Goal: Obtain resource: Obtain resource

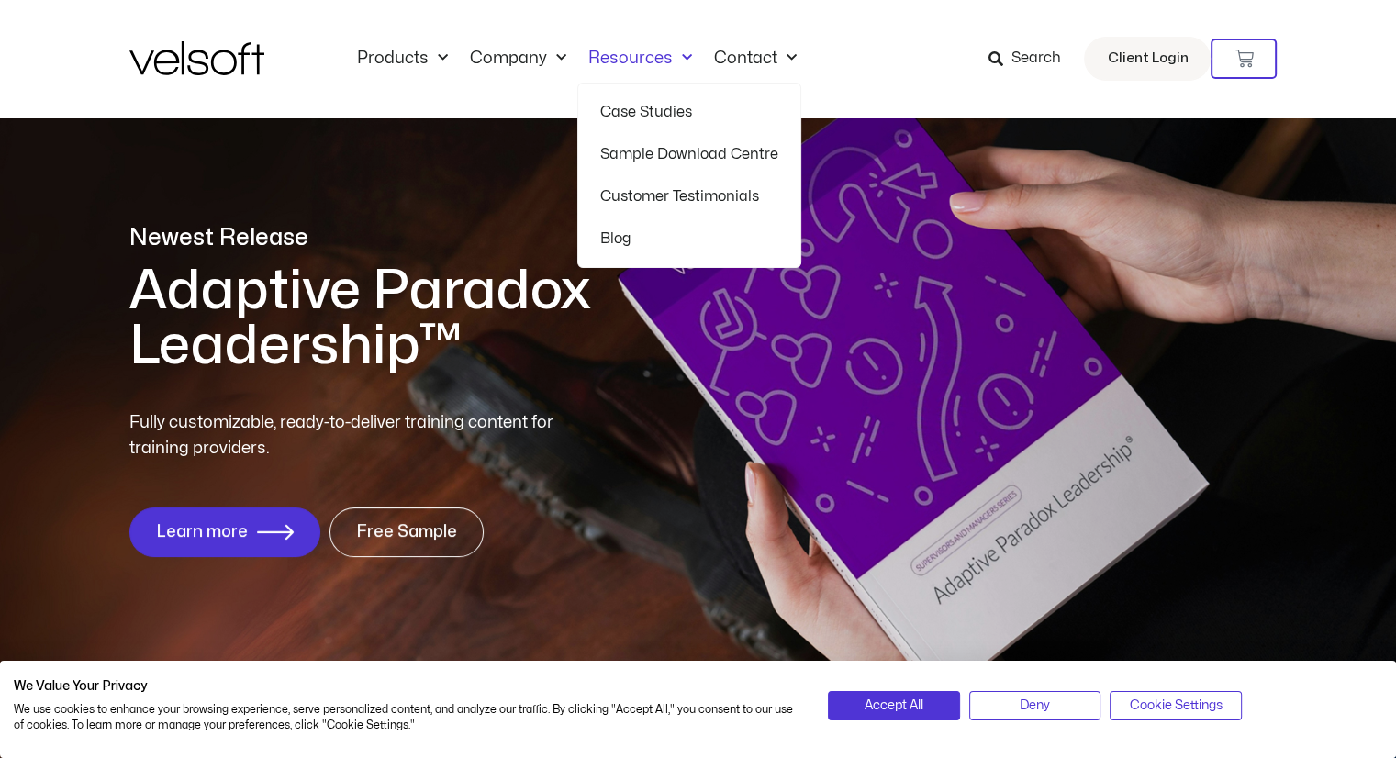
click at [624, 56] on link "Resources" at bounding box center [640, 59] width 126 height 20
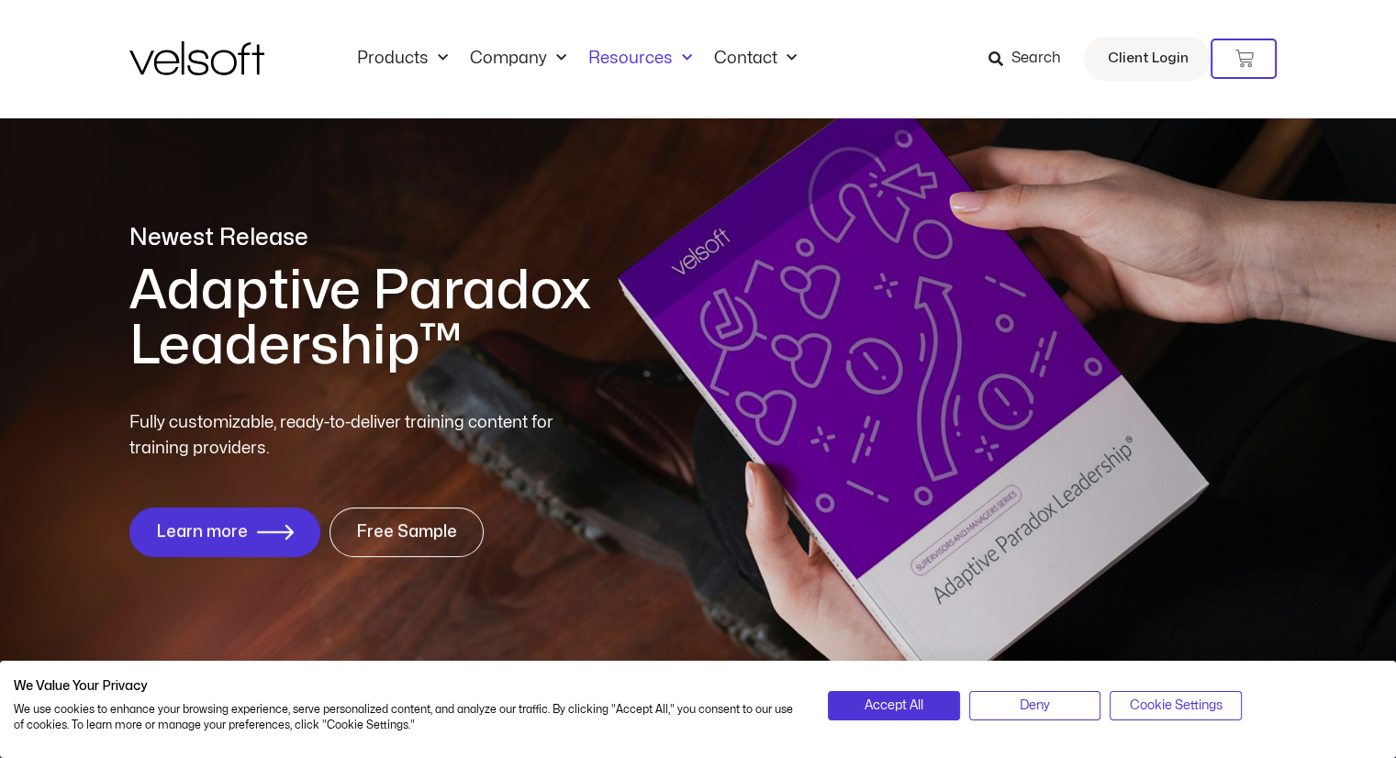
click at [624, 56] on link "Resources" at bounding box center [640, 59] width 126 height 20
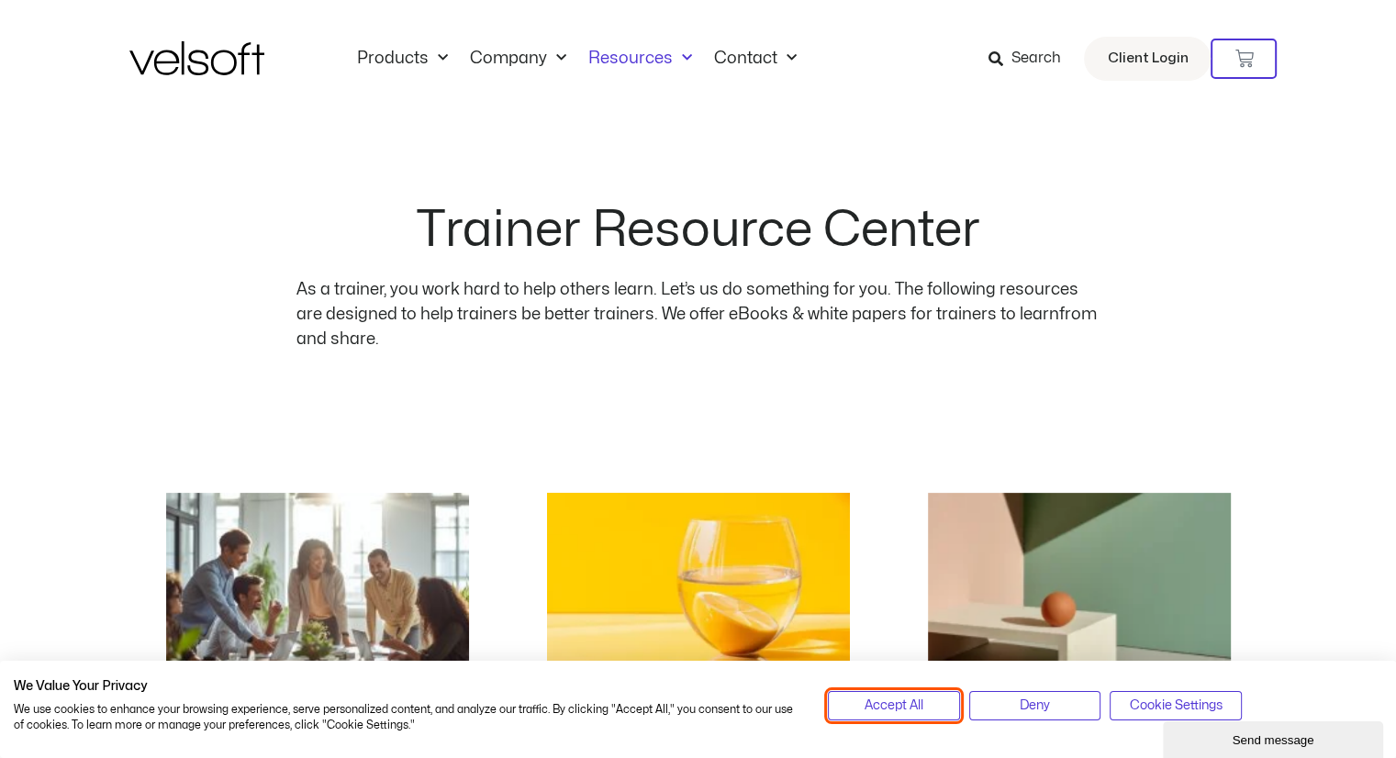
click at [906, 702] on span "Accept All" at bounding box center [894, 706] width 59 height 20
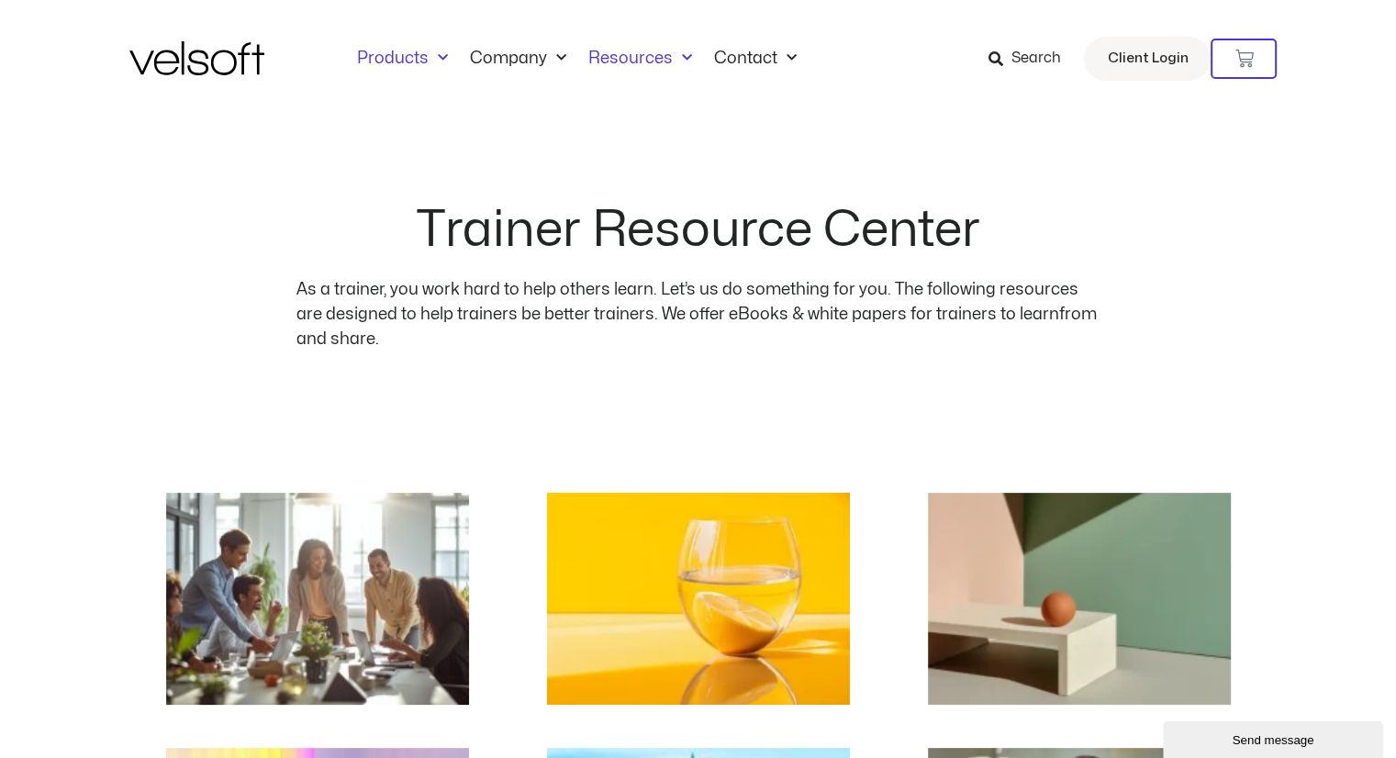
click at [416, 59] on link "Products" at bounding box center [402, 59] width 113 height 20
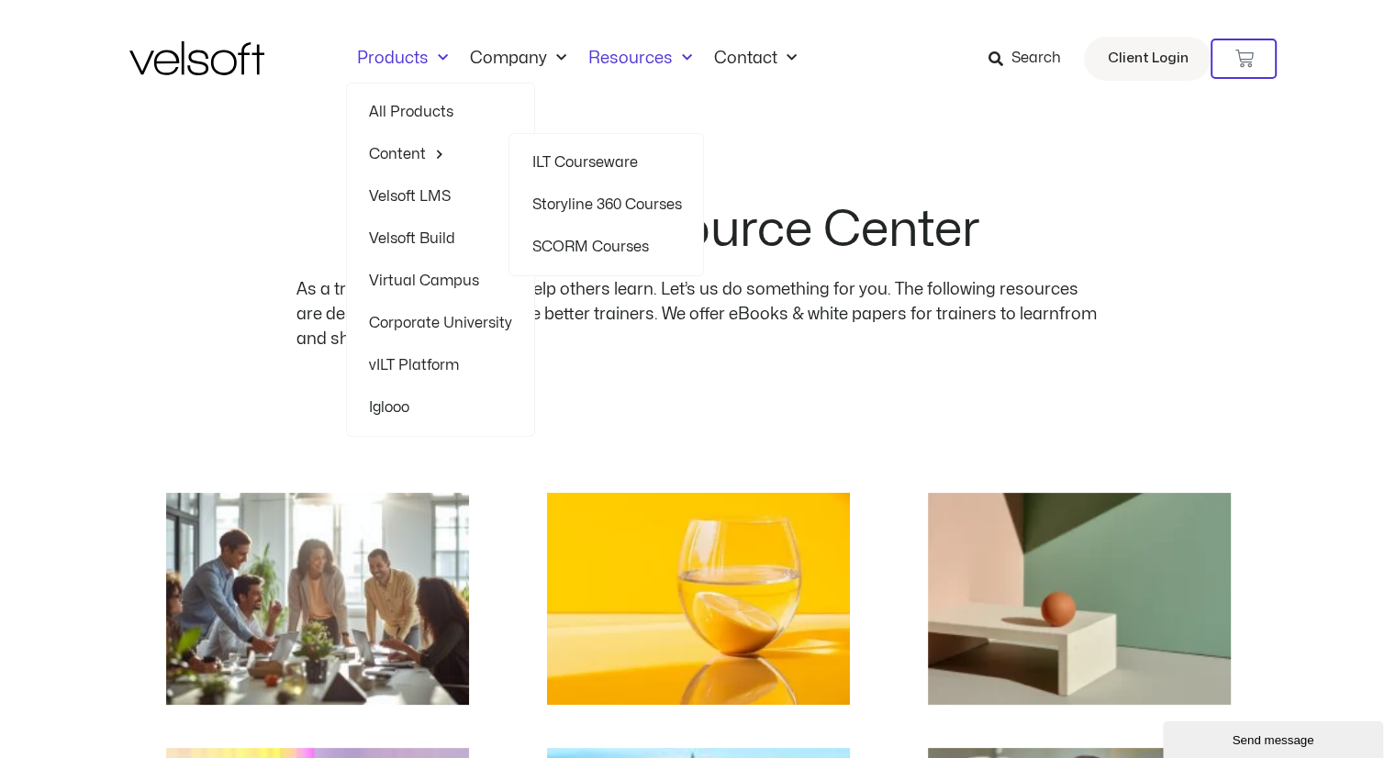
click at [421, 157] on link "Content" at bounding box center [440, 154] width 143 height 42
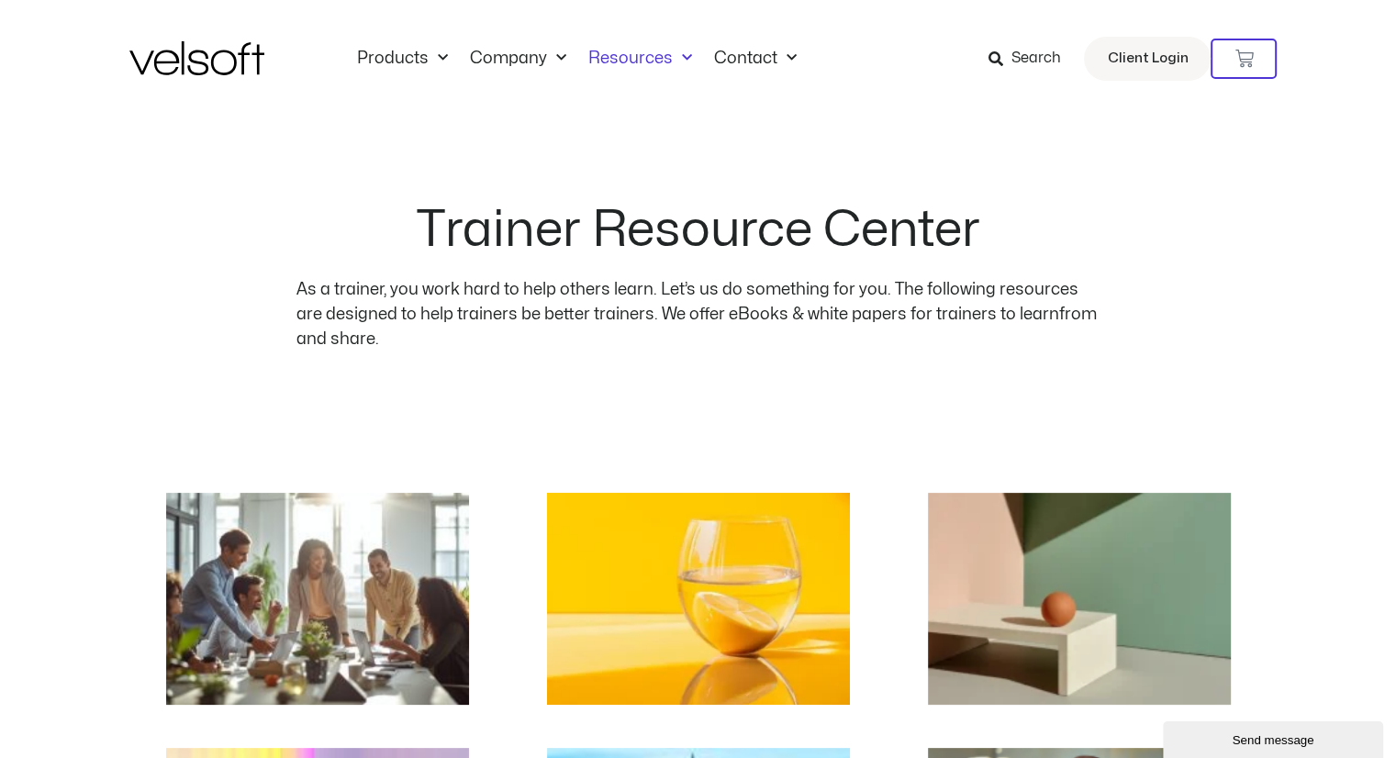
click at [411, 78] on div "Products All Products Content ILT Courseware Storyline 360 Courses SCORM Course…" at bounding box center [698, 58] width 1138 height 117
click at [412, 60] on link "Products" at bounding box center [402, 59] width 113 height 20
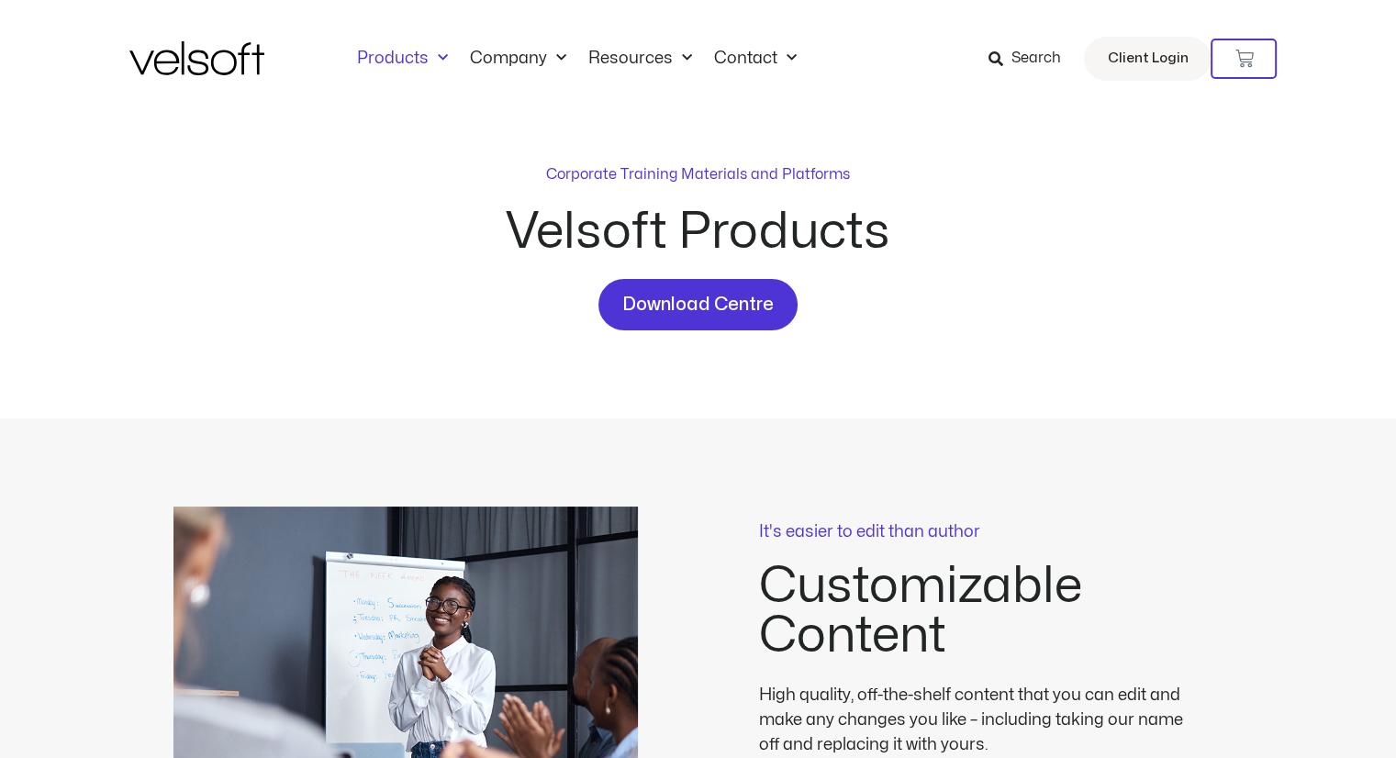
click at [430, 50] on span "Menu" at bounding box center [438, 58] width 19 height 30
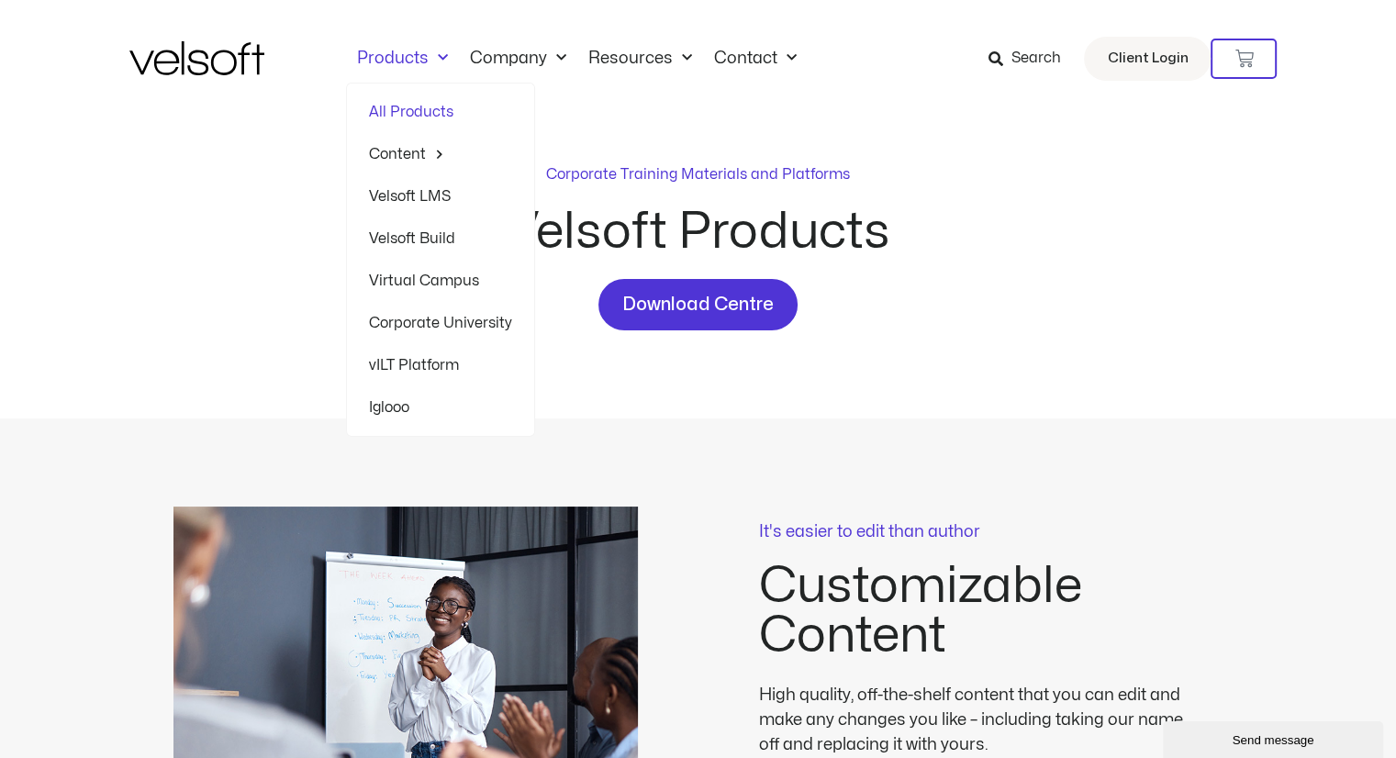
click at [432, 145] on span "Menu" at bounding box center [435, 154] width 18 height 28
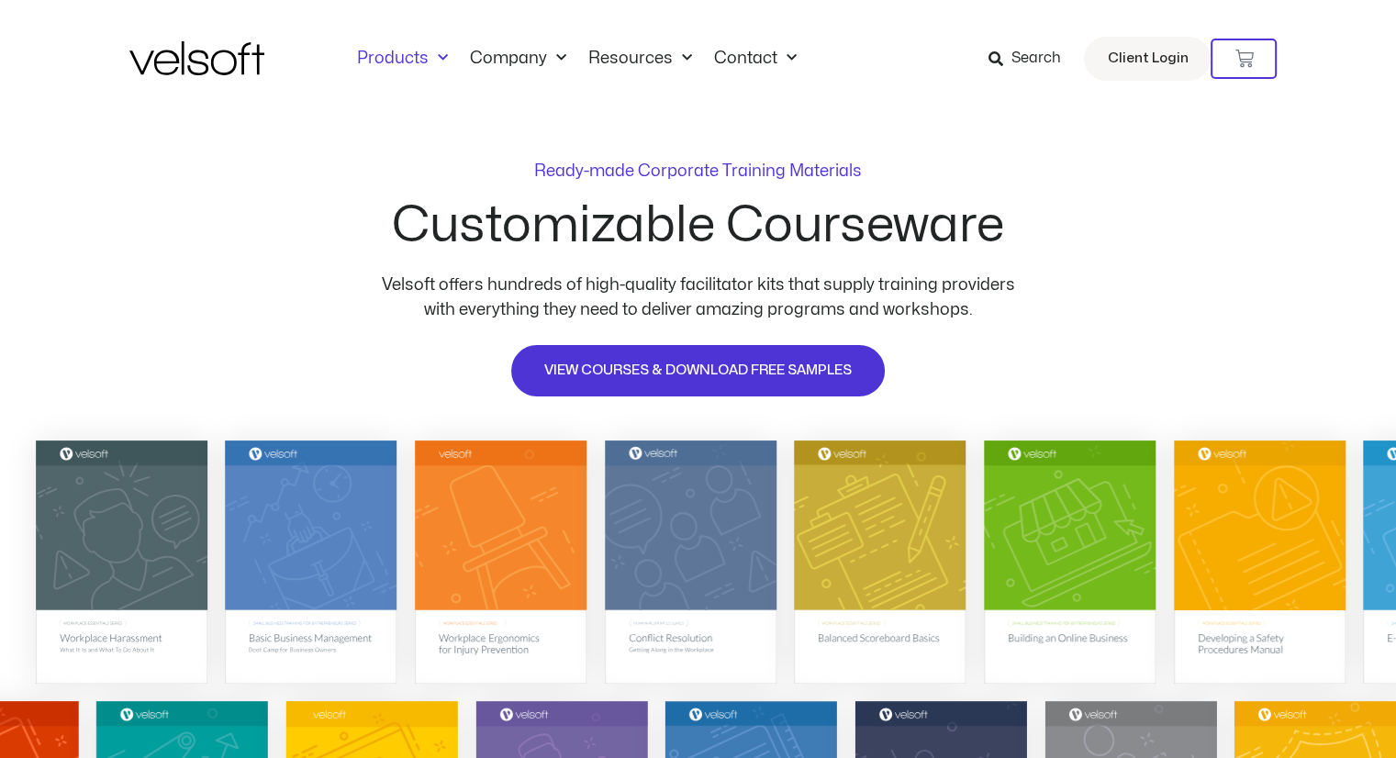
click at [412, 63] on link "Products" at bounding box center [402, 59] width 113 height 20
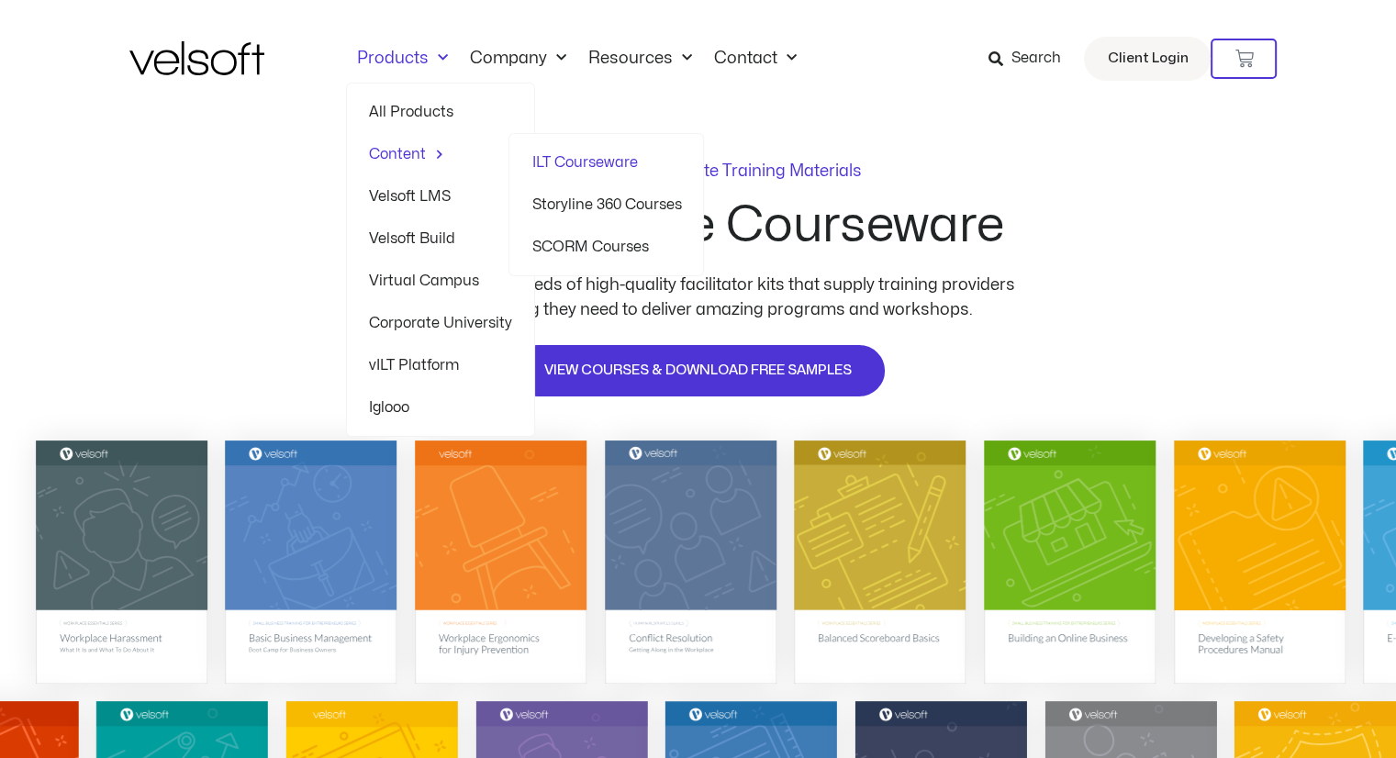
click at [406, 149] on link "Content" at bounding box center [440, 154] width 143 height 42
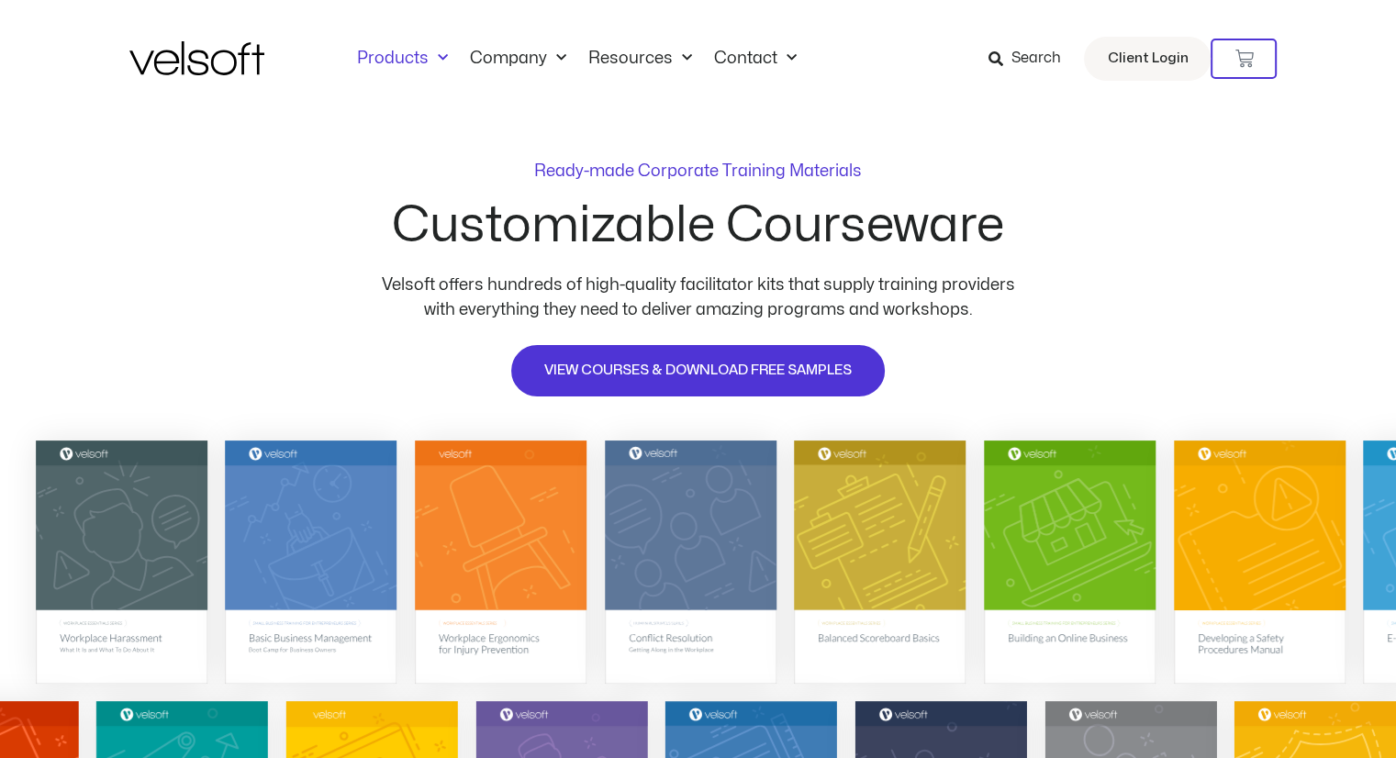
click at [424, 53] on link "Products" at bounding box center [402, 59] width 113 height 20
click at [430, 34] on div "Products All Products Content ILT Courseware Storyline 360 Courses SCORM Course…" at bounding box center [698, 58] width 1138 height 117
click at [425, 49] on link "Products" at bounding box center [402, 59] width 113 height 20
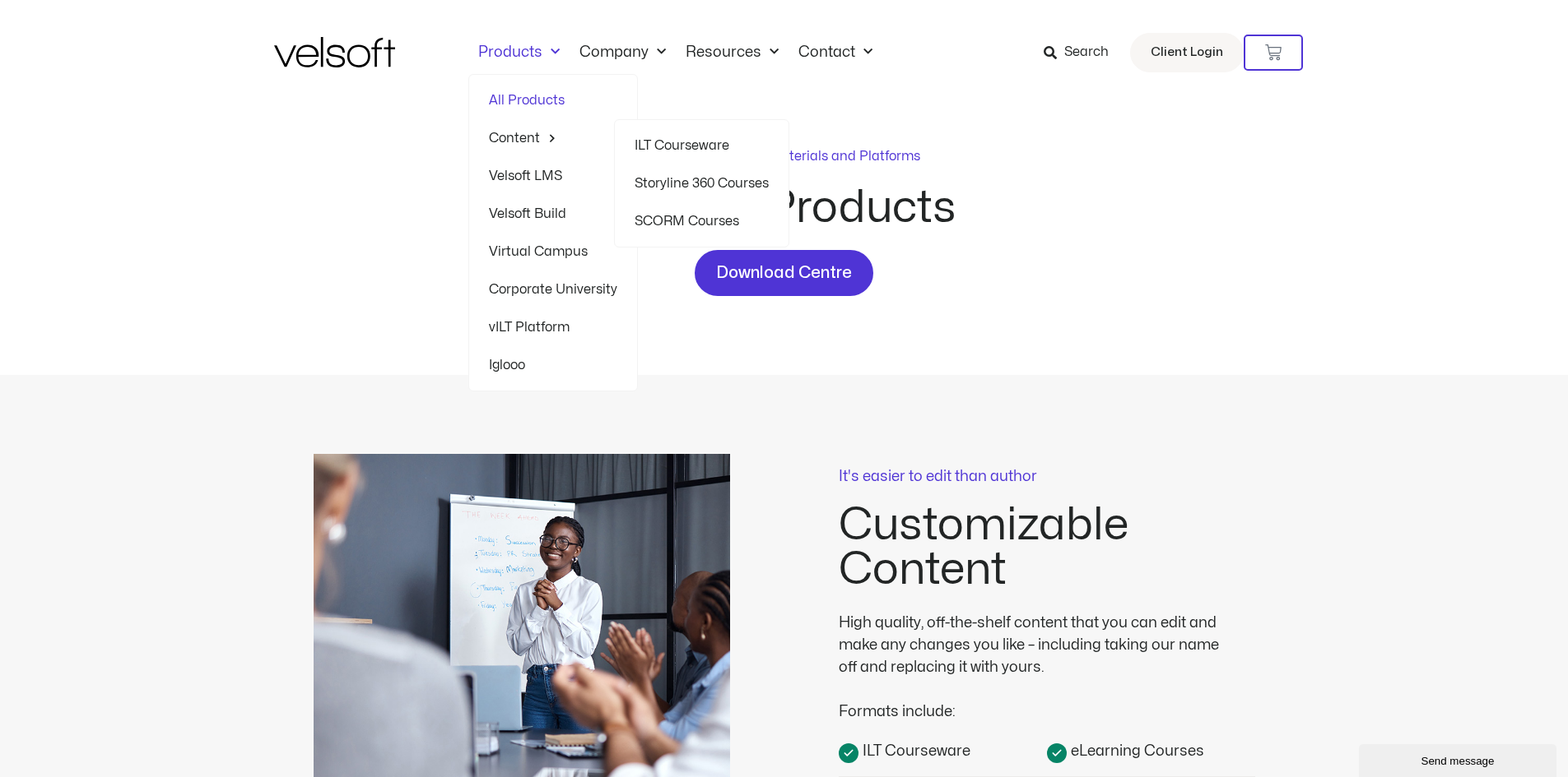
click at [664, 218] on link "SCORM Courses" at bounding box center [702, 221] width 134 height 38
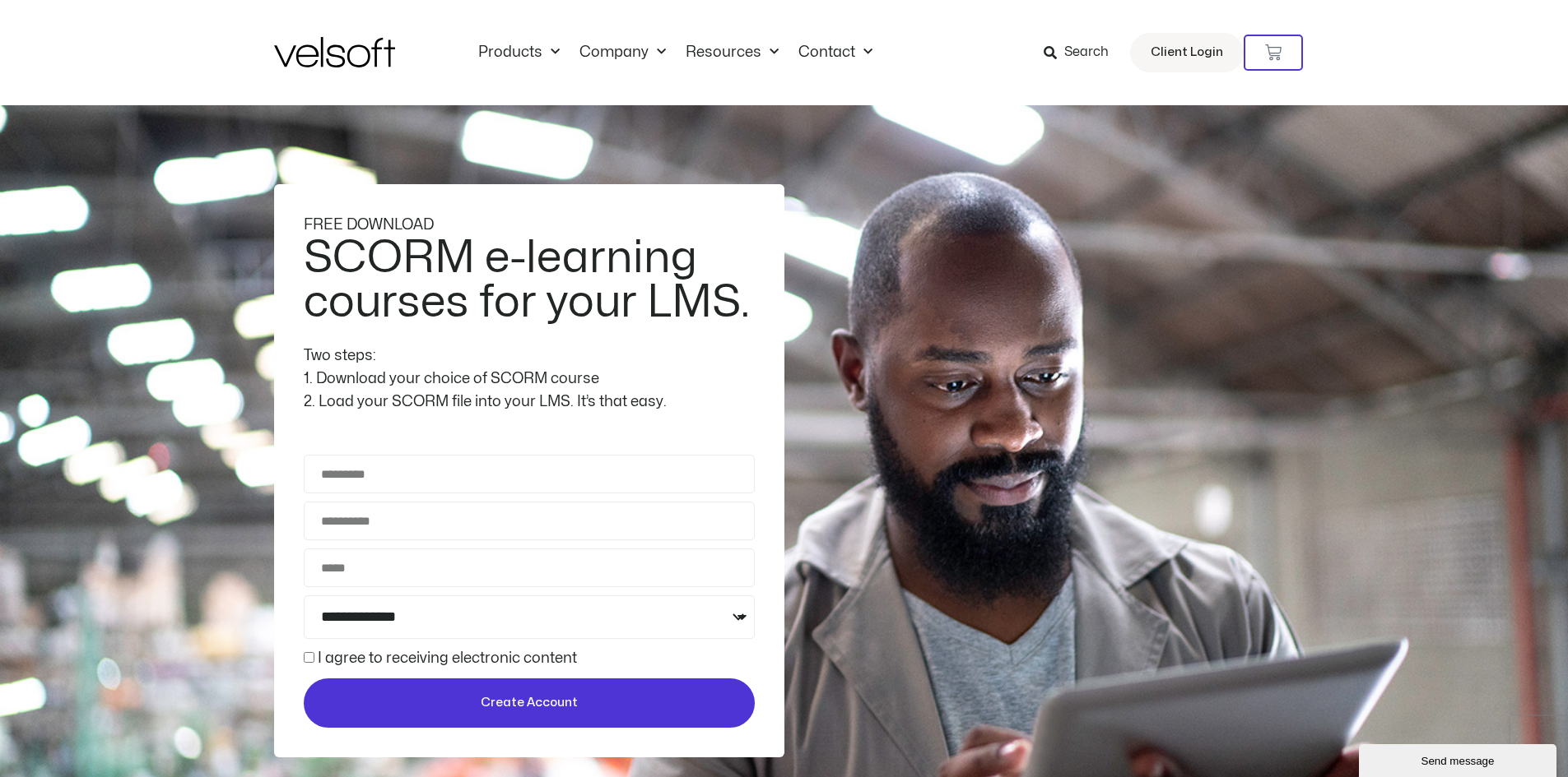
click at [1103, 47] on span "Search" at bounding box center [1087, 53] width 45 height 22
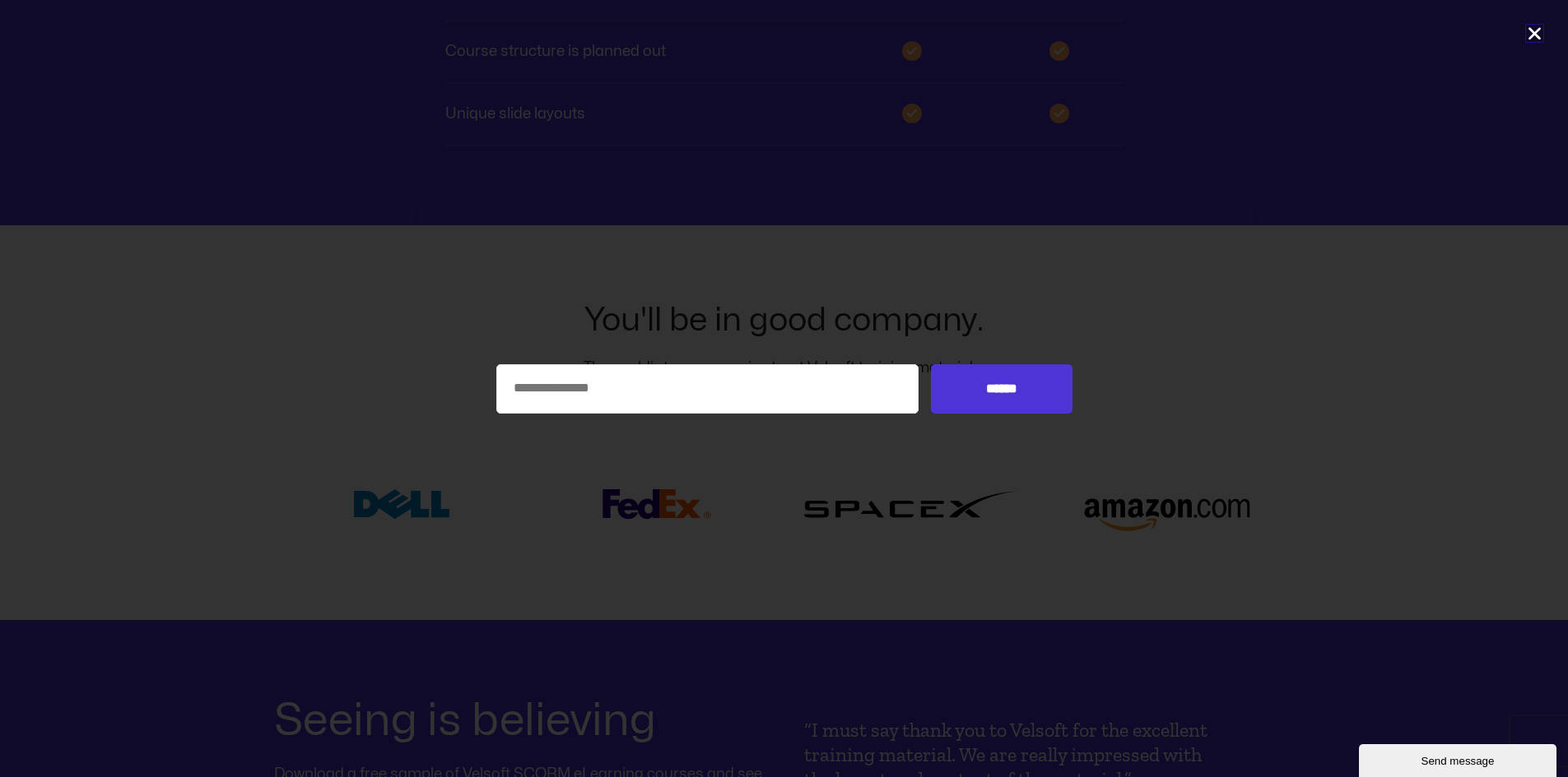
scroll to position [5639, 0]
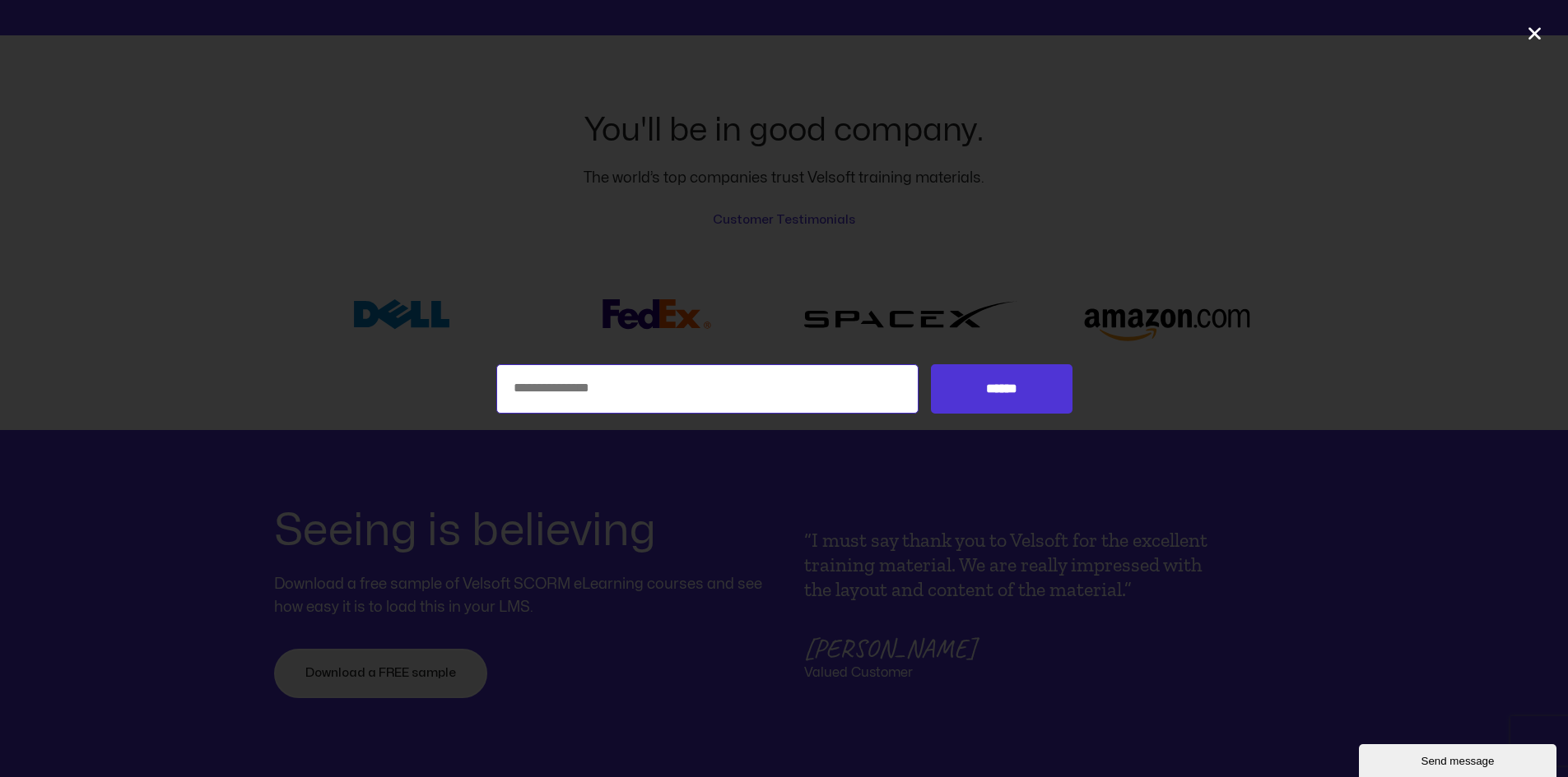
click at [671, 365] on input "Search for:" at bounding box center [707, 389] width 423 height 49
type input "*****"
click at [931, 365] on input "******" at bounding box center [1001, 389] width 141 height 49
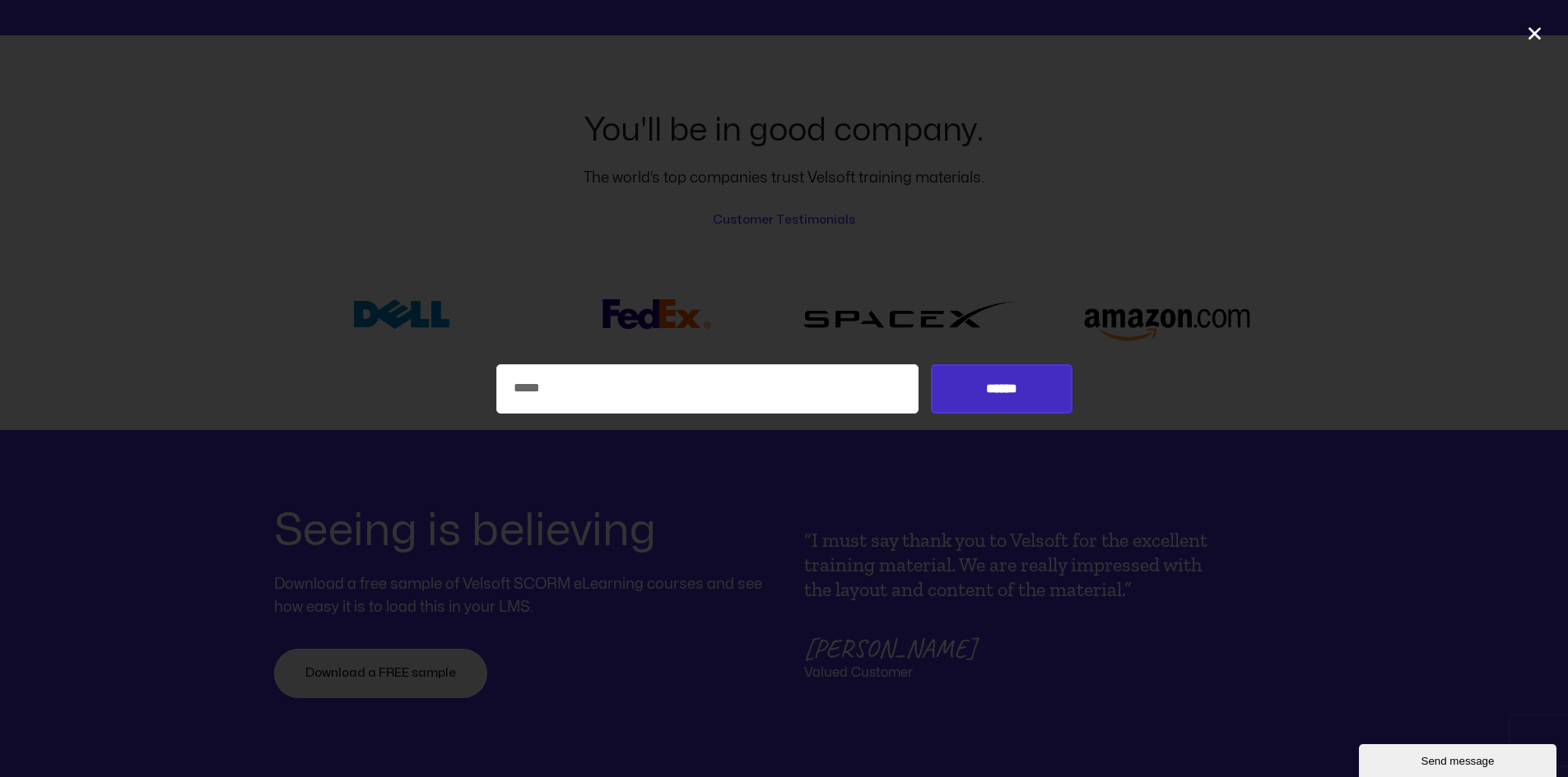
click at [964, 382] on input "******" at bounding box center [1001, 389] width 141 height 49
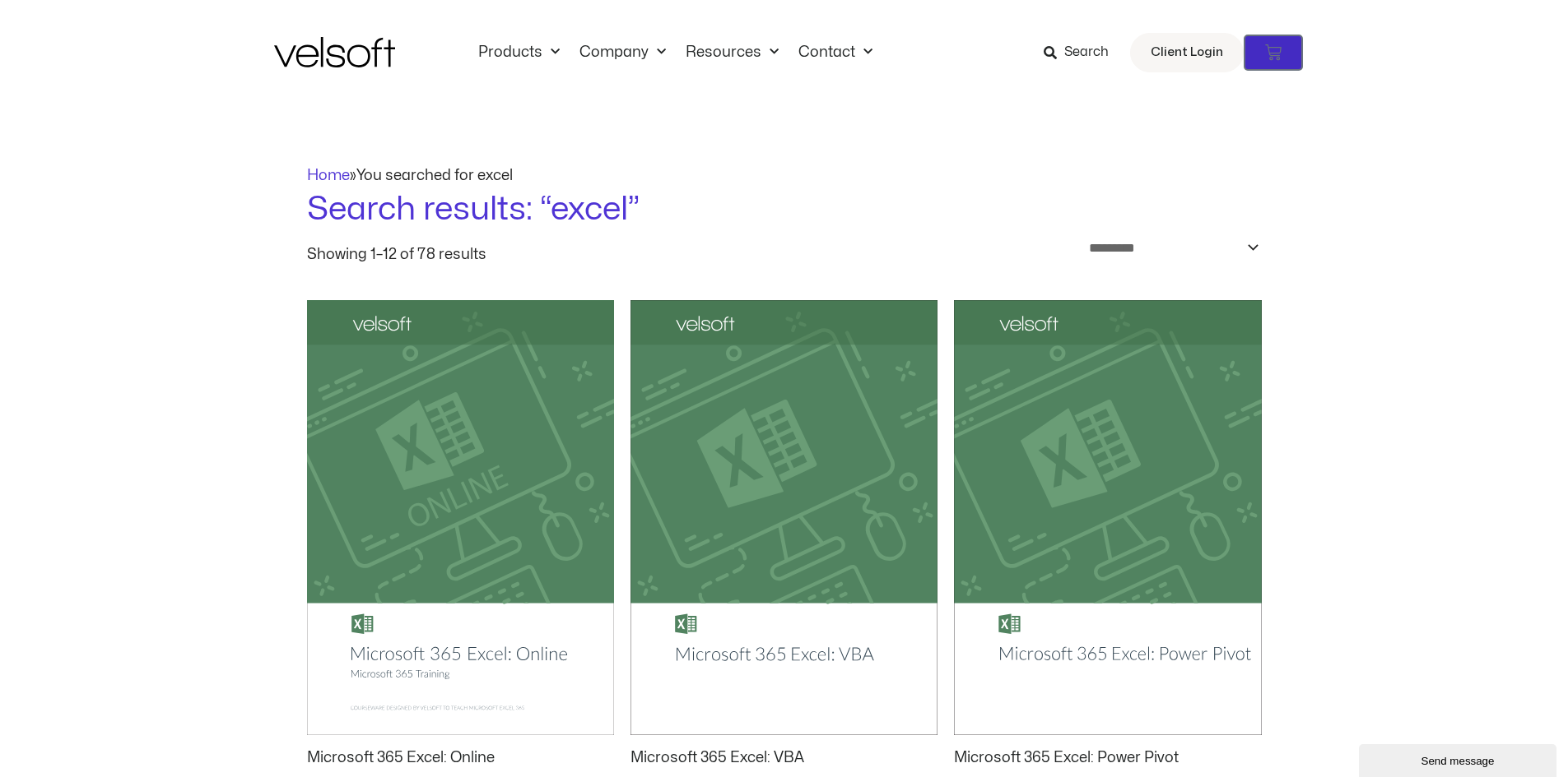
click at [1278, 56] on icon at bounding box center [1273, 53] width 16 height 16
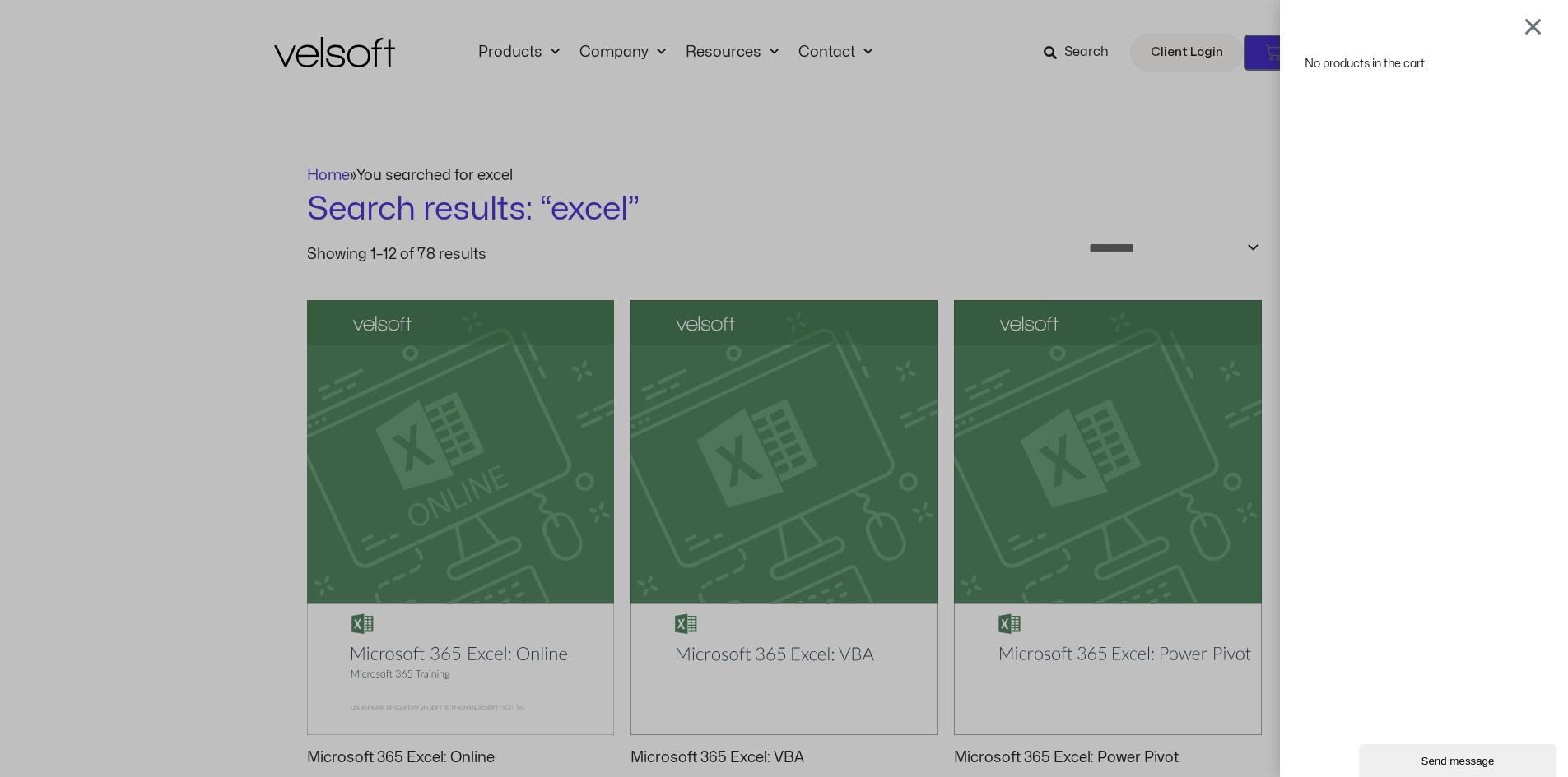
click at [1278, 56] on div "No products in the cart." at bounding box center [784, 388] width 1568 height 777
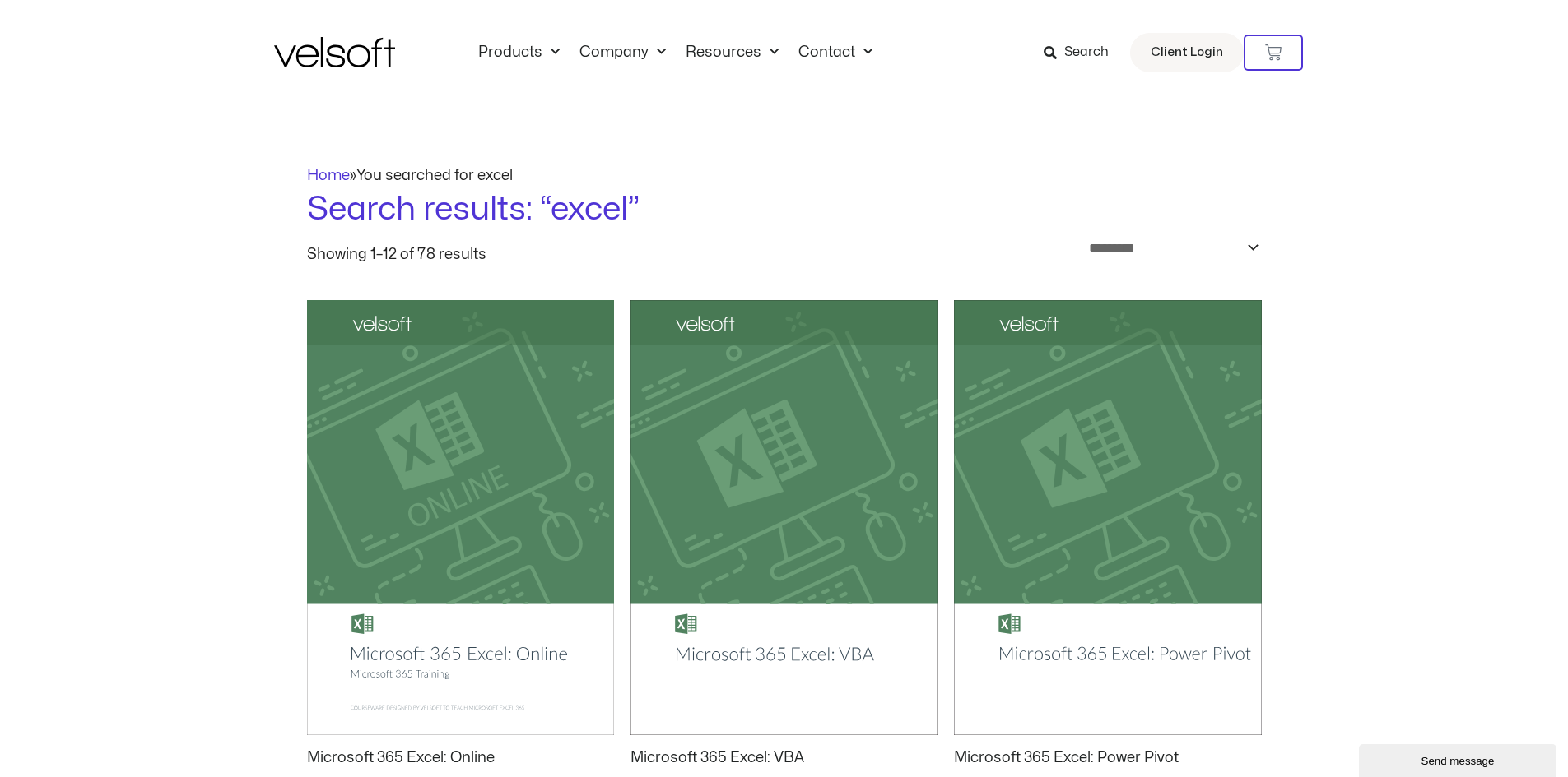
click at [1067, 52] on span "Search" at bounding box center [1076, 53] width 65 height 22
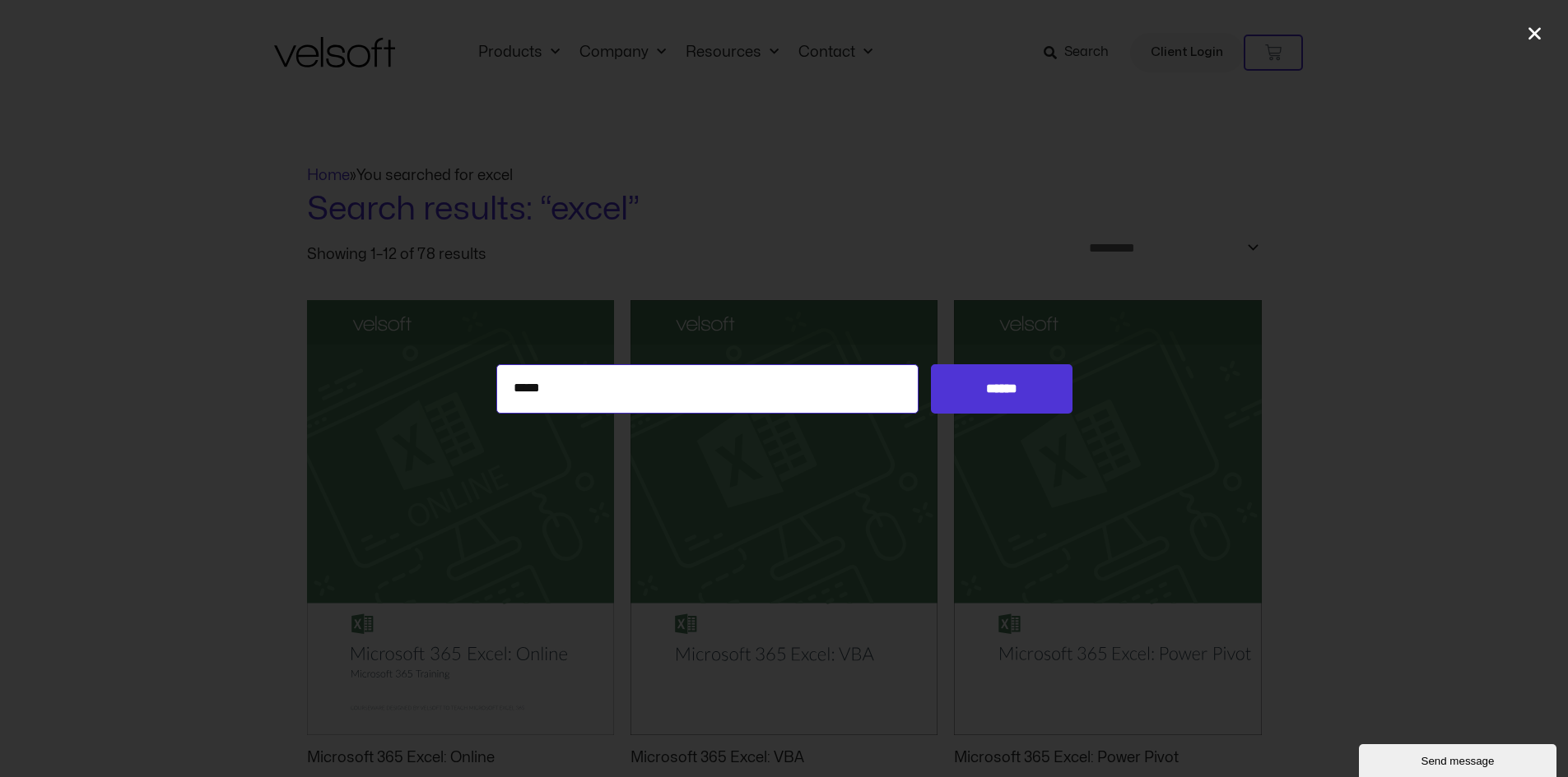
click at [579, 387] on input "*****" at bounding box center [707, 389] width 423 height 49
drag, startPoint x: 573, startPoint y: 387, endPoint x: 373, endPoint y: 392, distance: 200.1
click at [375, 392] on div "Search for: ***** ******" at bounding box center [784, 389] width 1568 height 49
type input "*********"
click at [931, 365] on input "******" at bounding box center [1001, 389] width 141 height 49
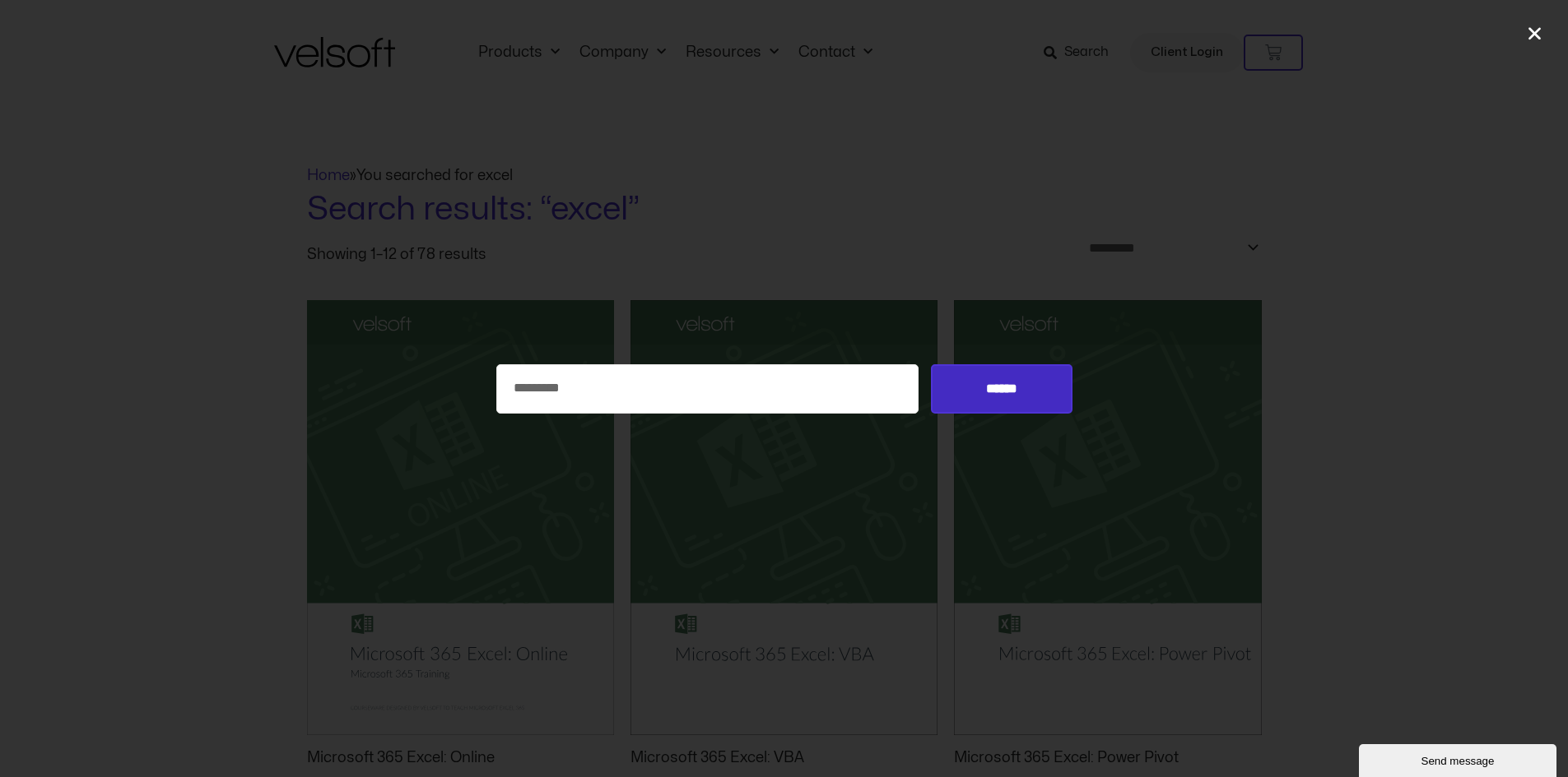
click at [1059, 391] on input "******" at bounding box center [1001, 389] width 141 height 49
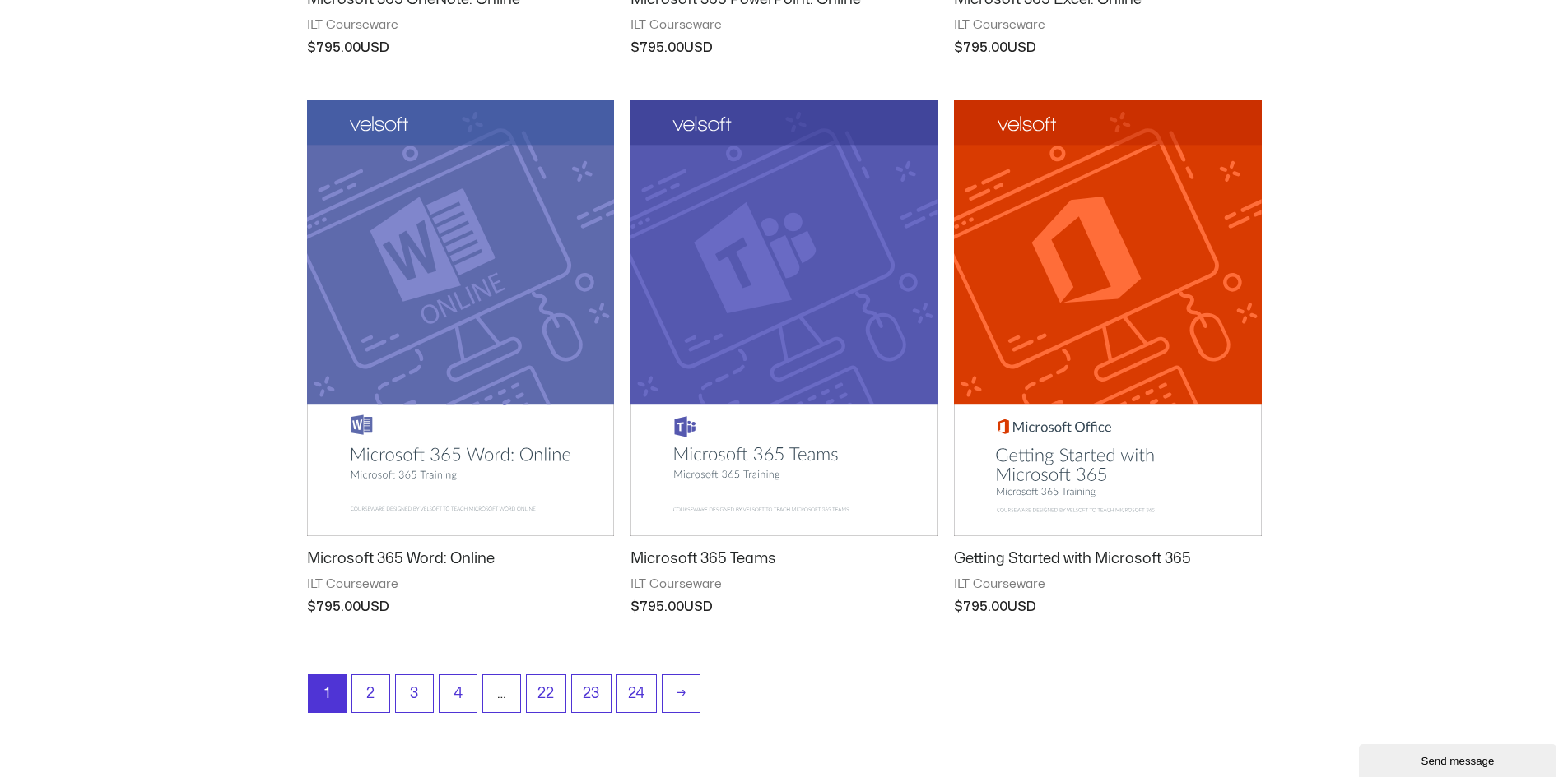
scroll to position [1881, 0]
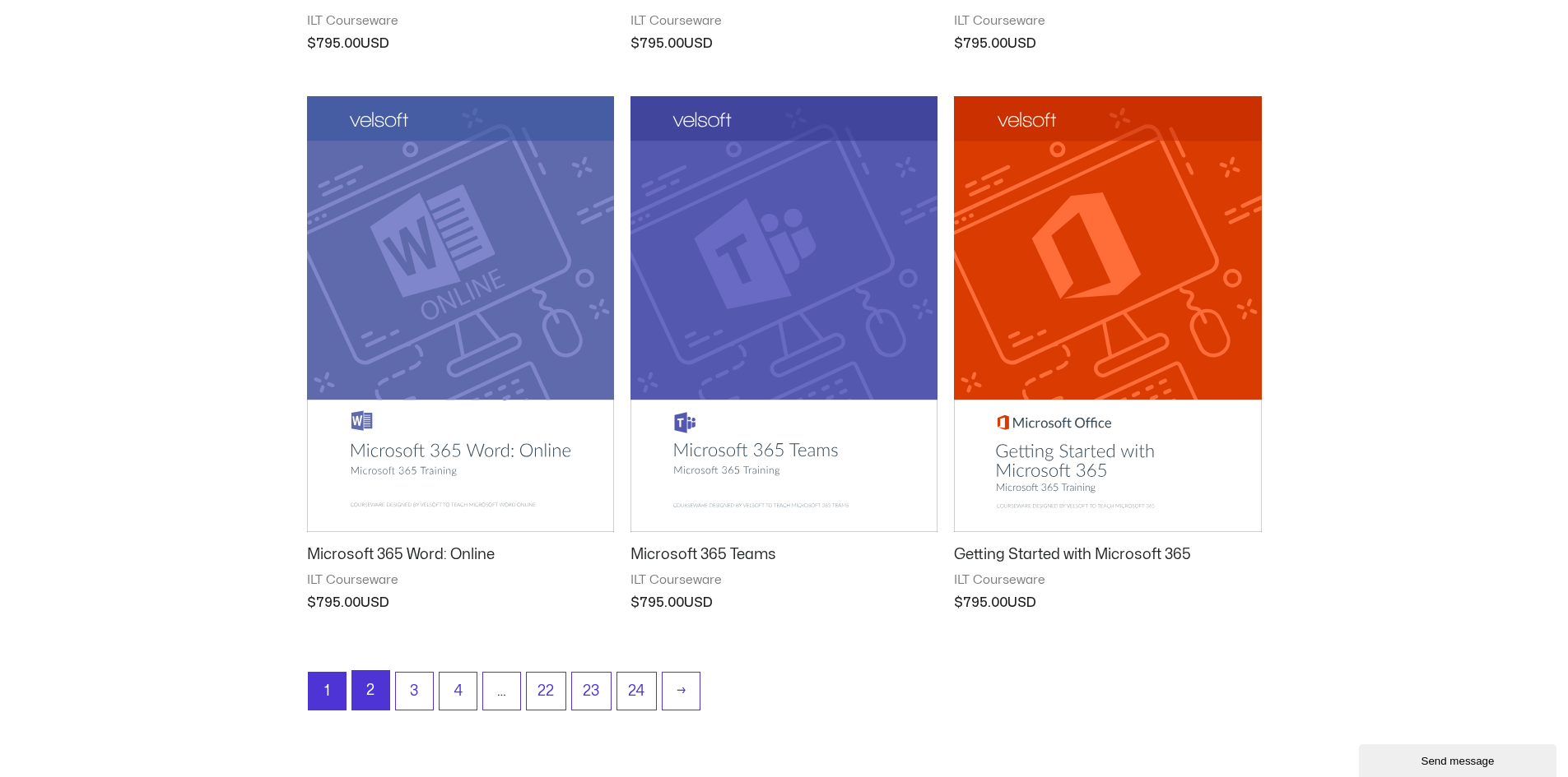
click at [376, 696] on link "2" at bounding box center [370, 690] width 37 height 39
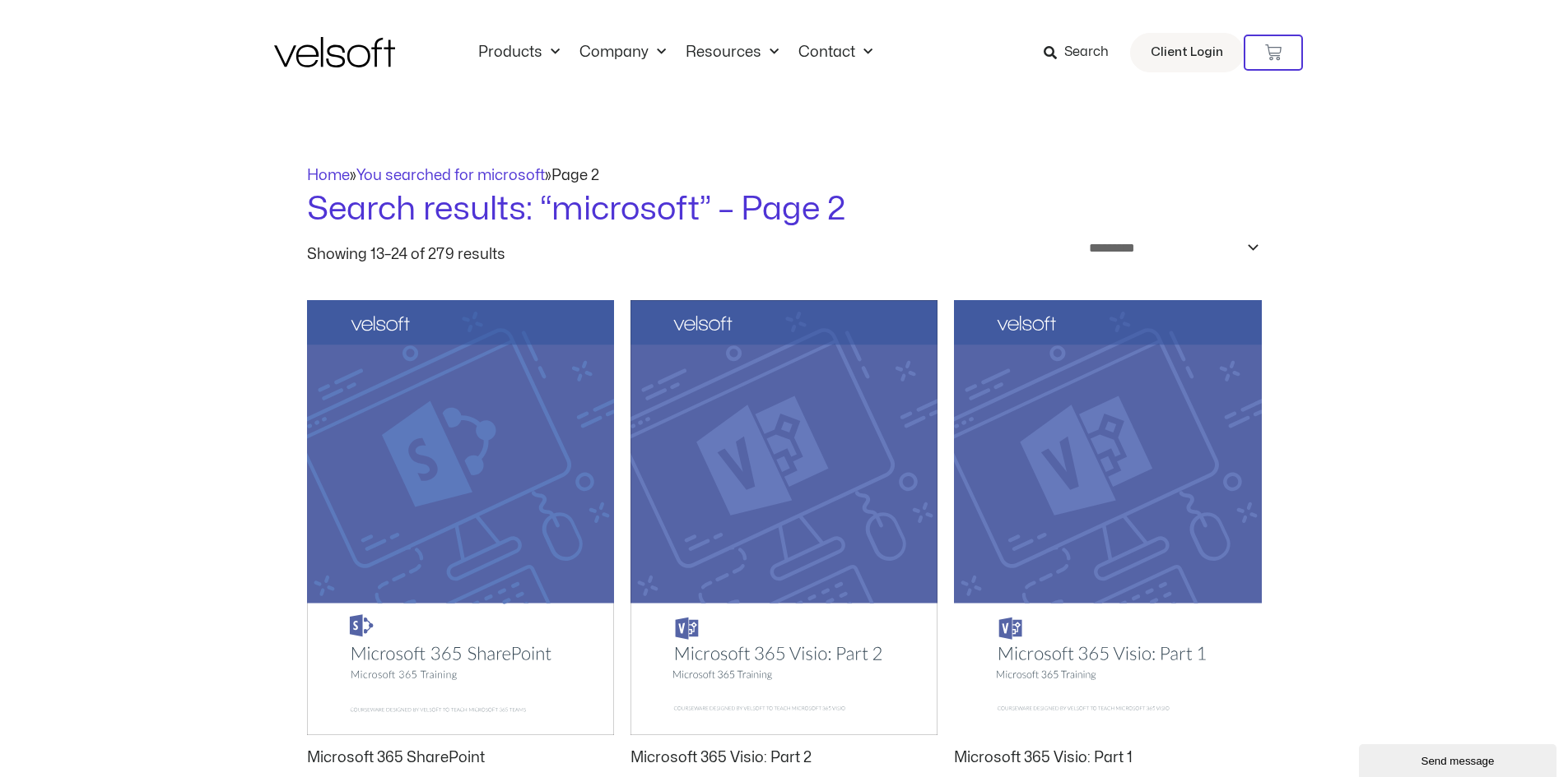
scroll to position [411, 0]
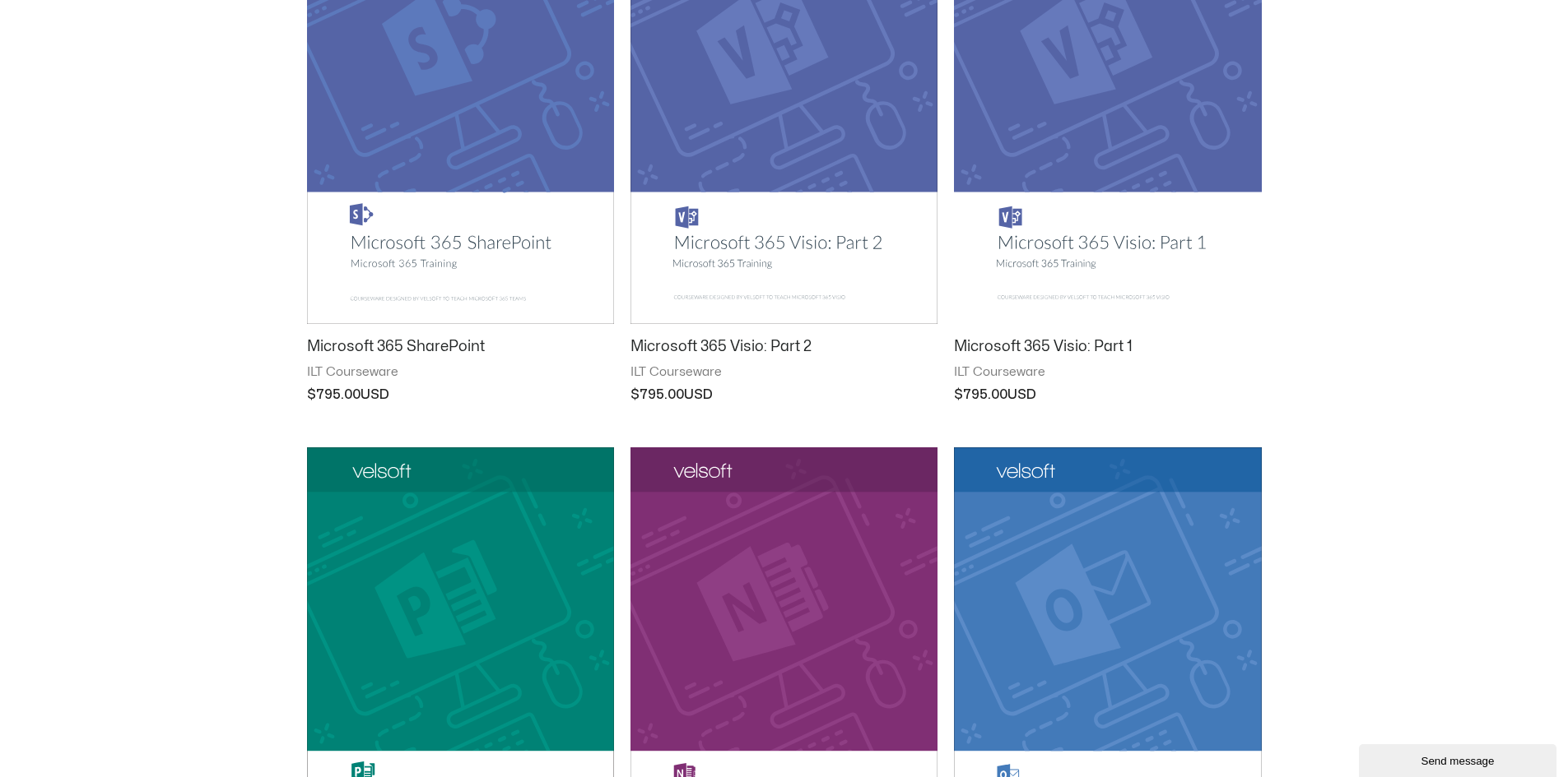
click at [492, 246] on img at bounding box center [460, 107] width 307 height 436
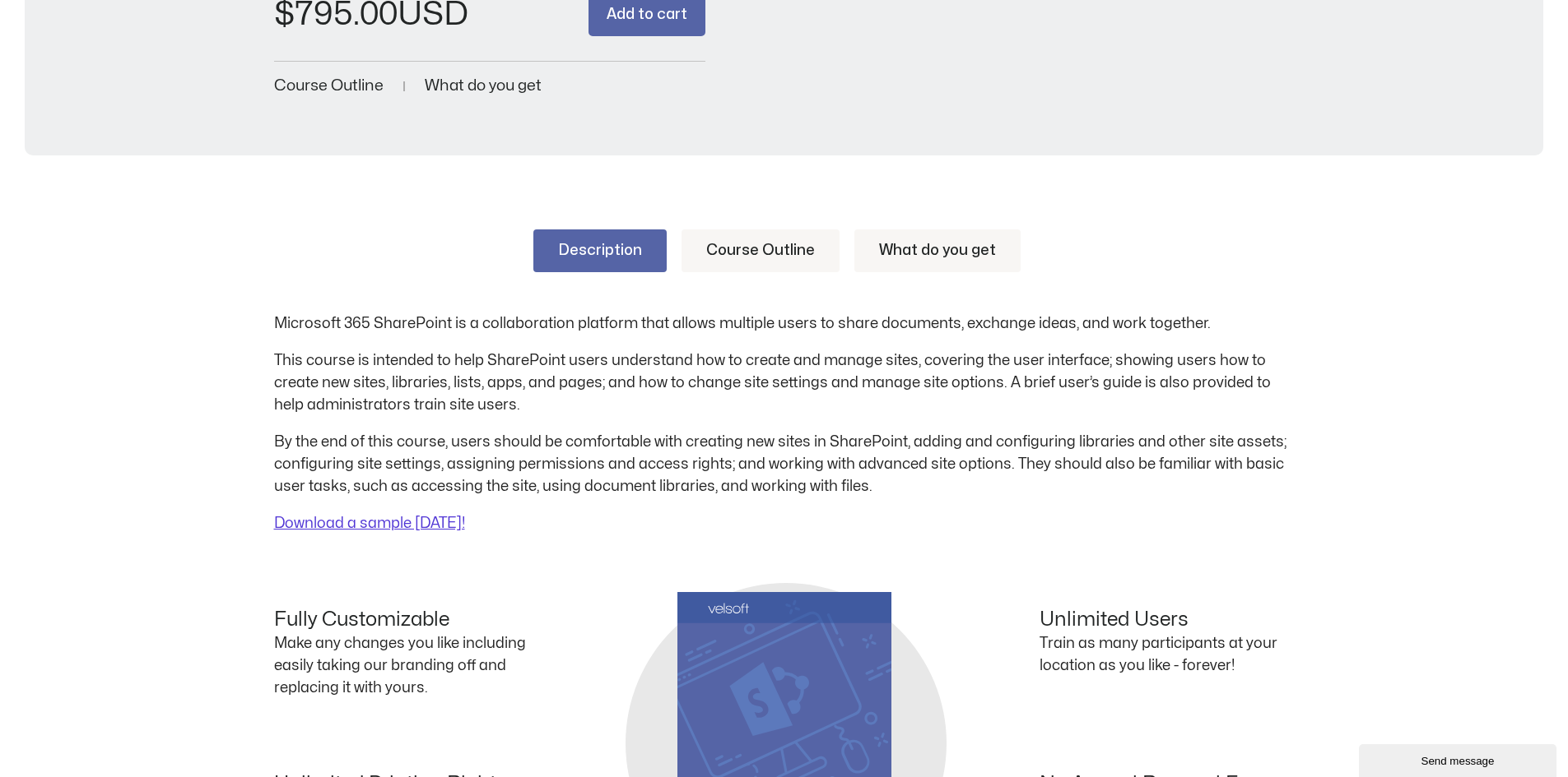
click at [760, 283] on div "Description Course Outline What do you get Microsoft 365 SharePoint is a collab…" at bounding box center [784, 382] width 1020 height 306
click at [768, 264] on link "Course Outline" at bounding box center [760, 251] width 158 height 43
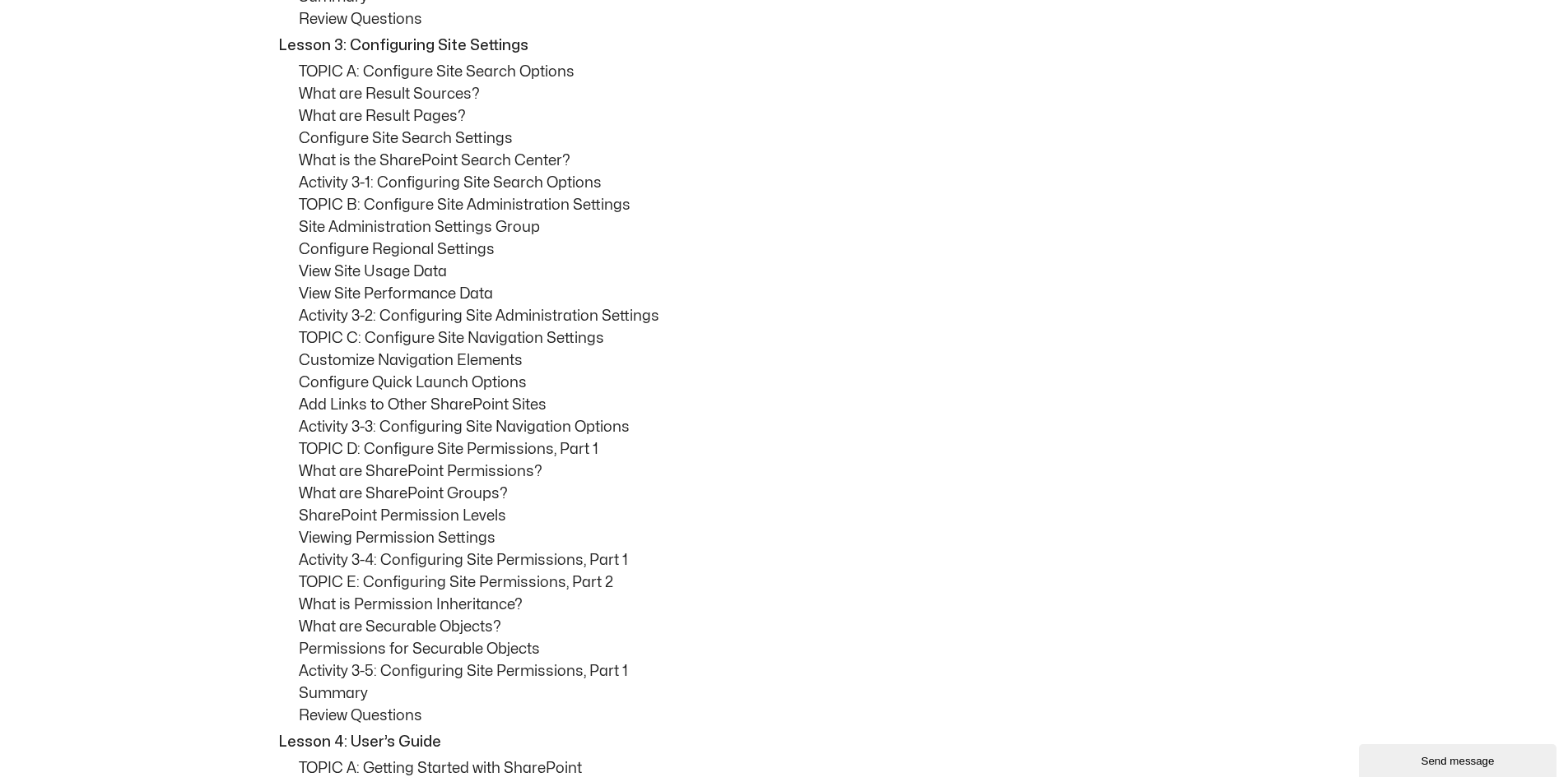
scroll to position [1967, 0]
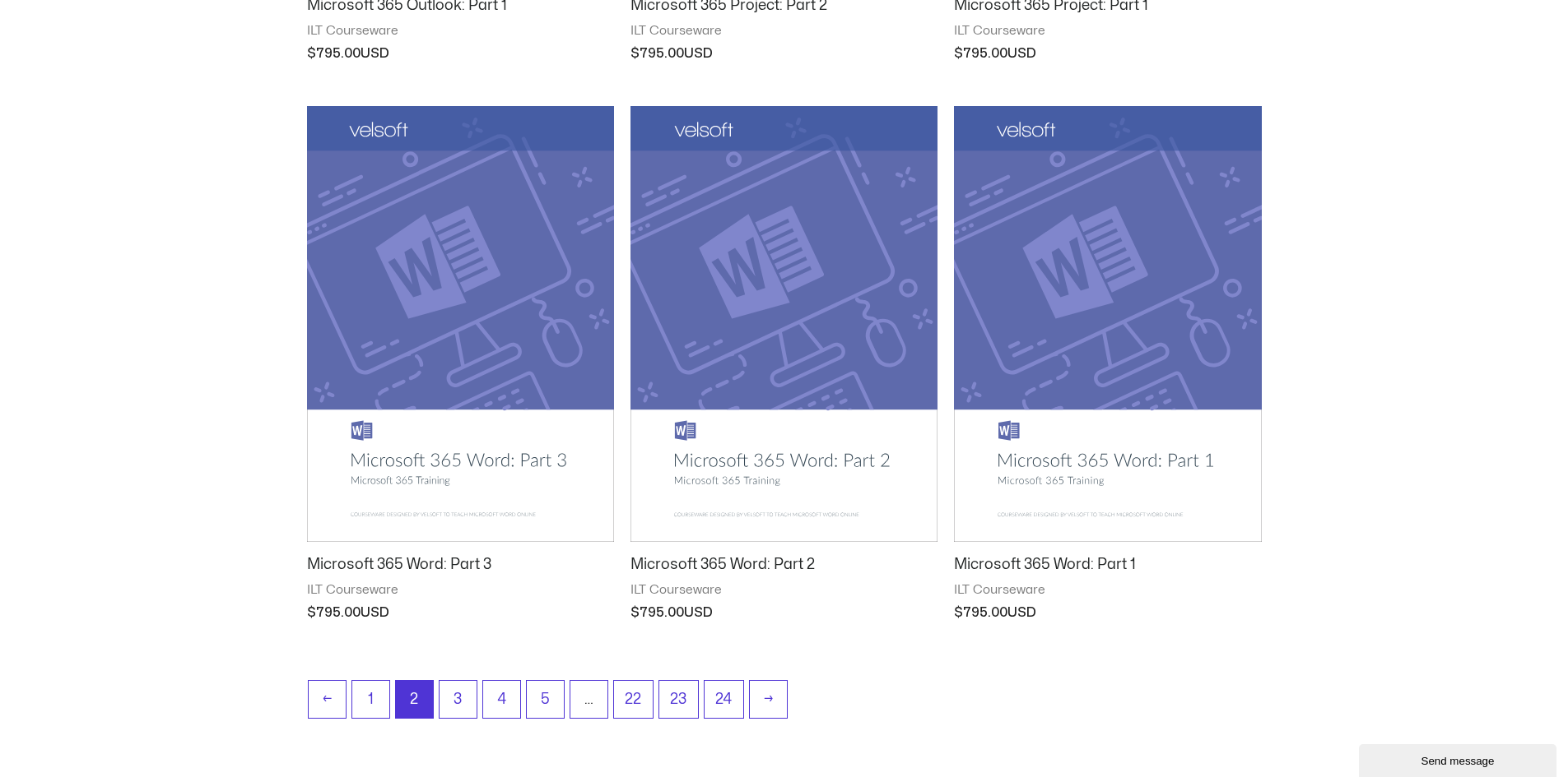
scroll to position [1881, 0]
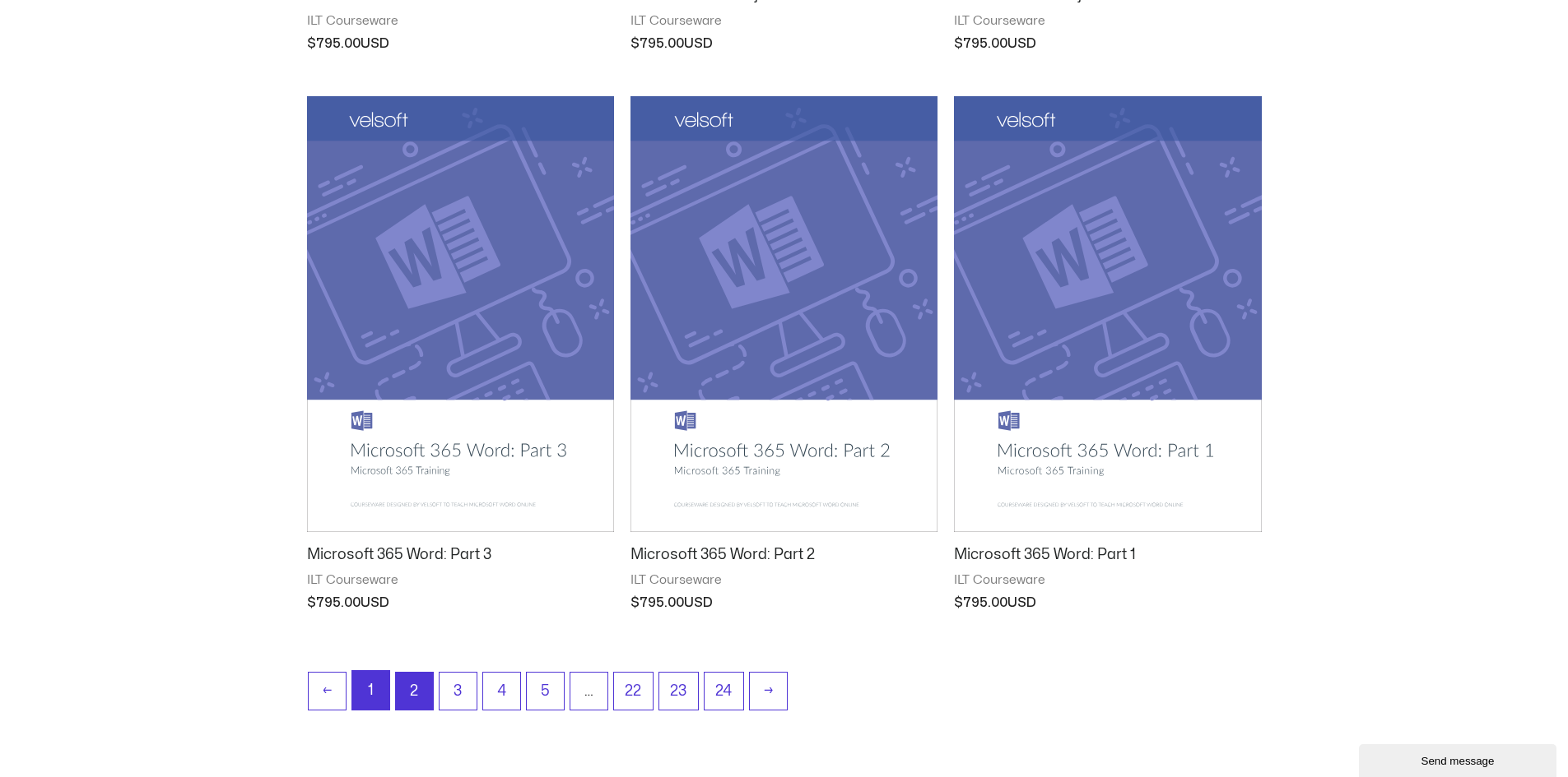
click at [381, 691] on link "1" at bounding box center [370, 690] width 37 height 39
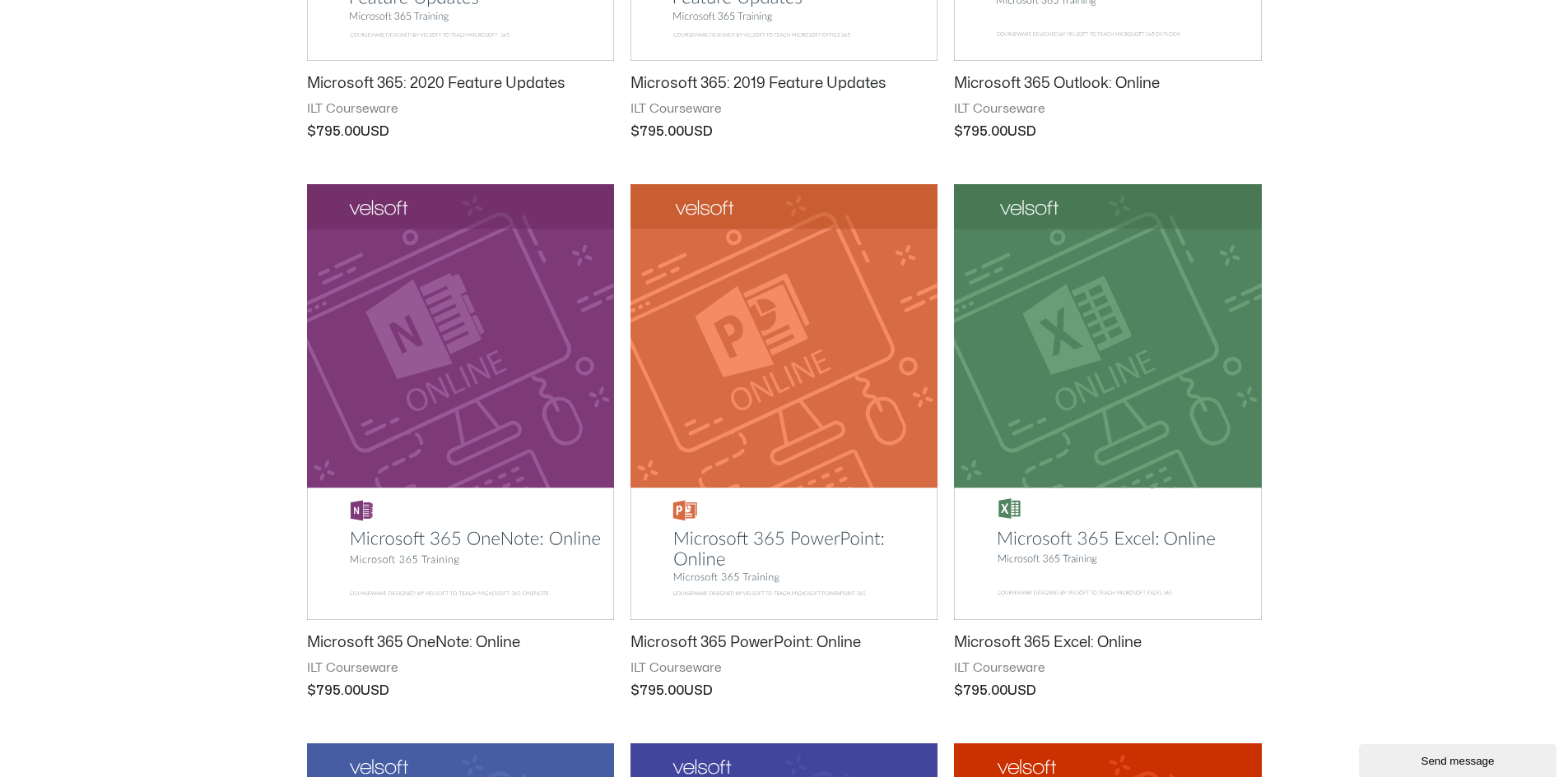
click at [1040, 536] on img at bounding box center [1107, 402] width 307 height 436
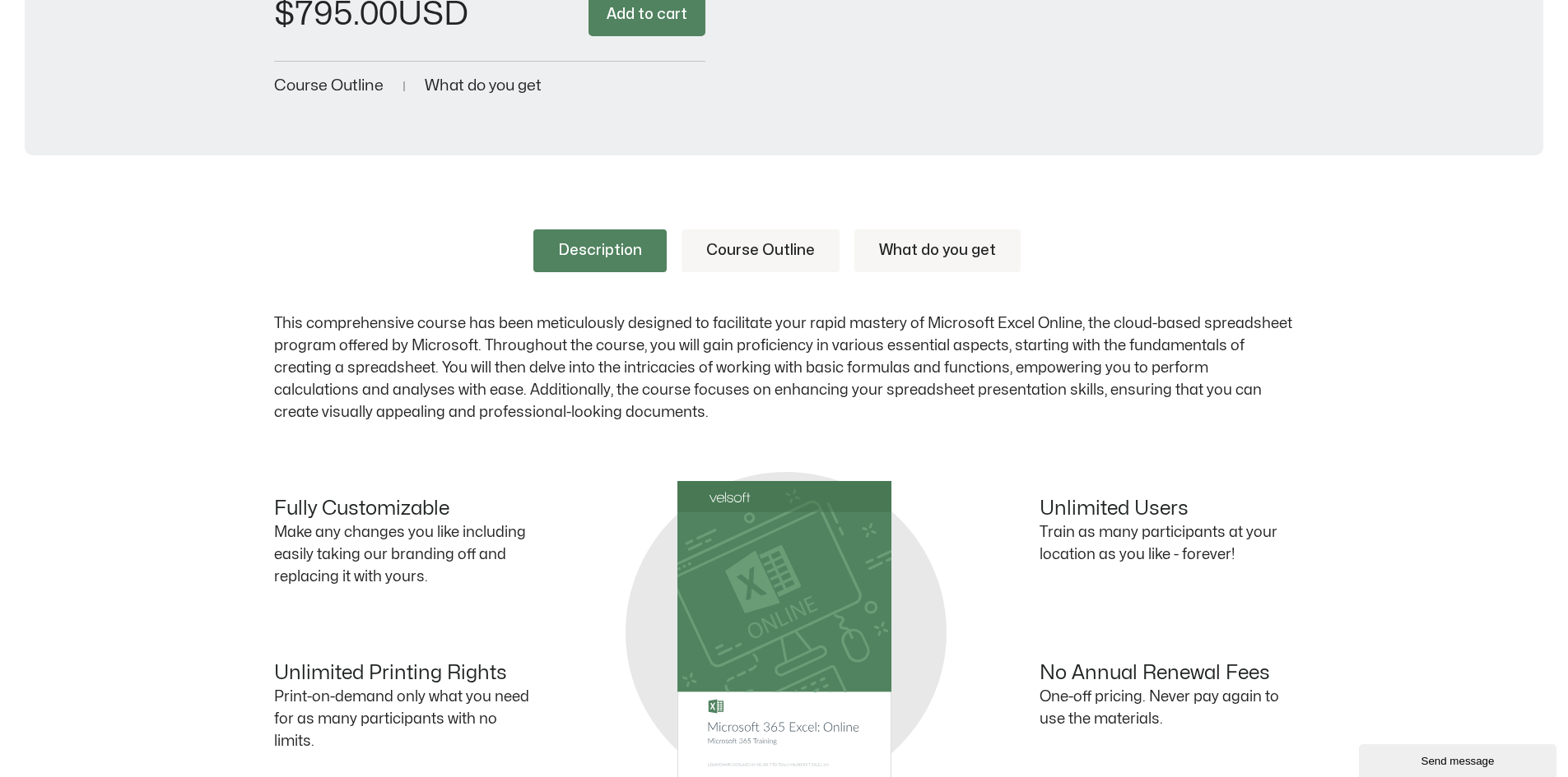
click at [767, 256] on link "Course Outline" at bounding box center [760, 251] width 158 height 43
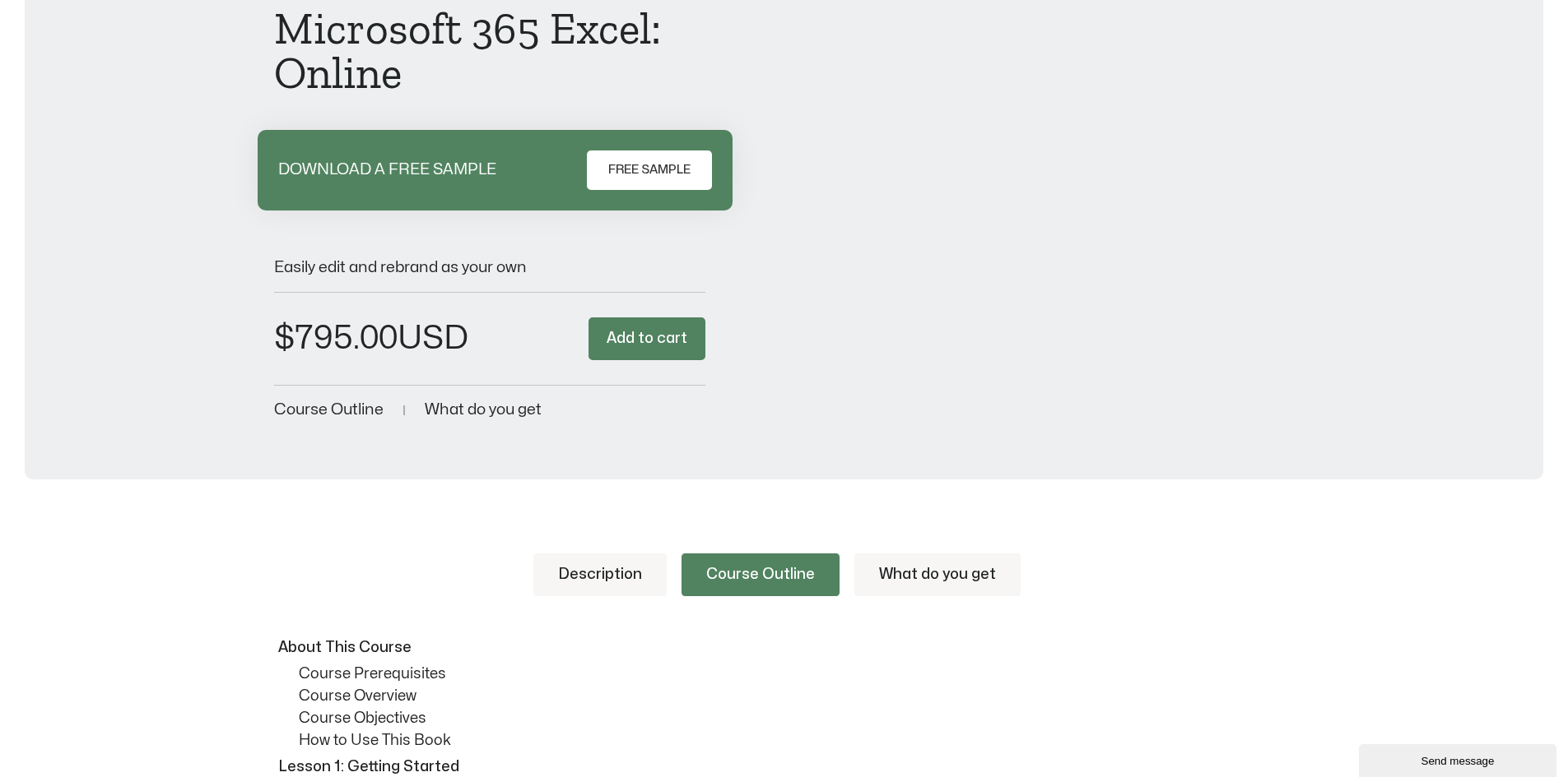
scroll to position [102, 0]
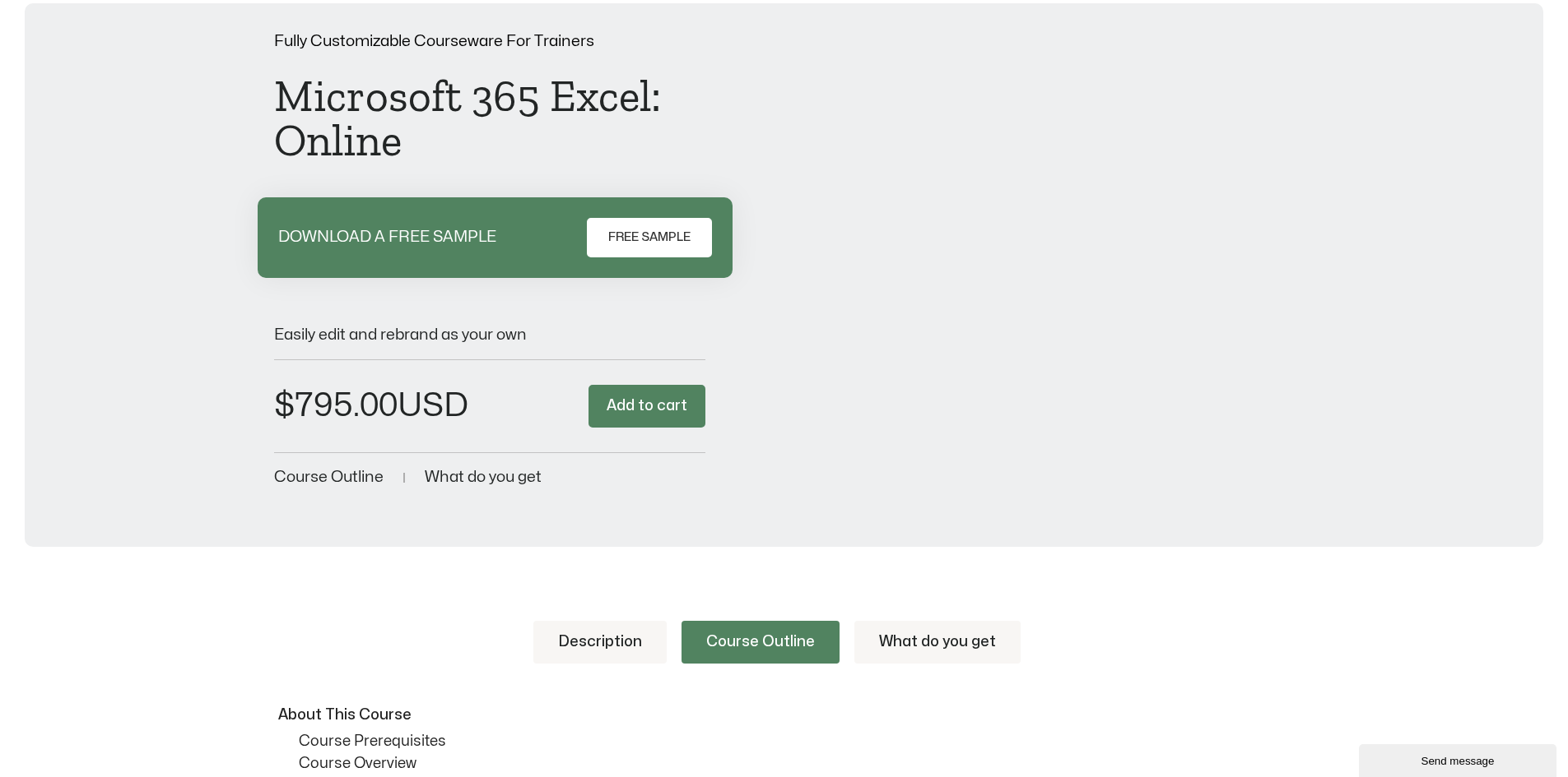
click at [958, 644] on link "What do you get" at bounding box center [937, 643] width 166 height 43
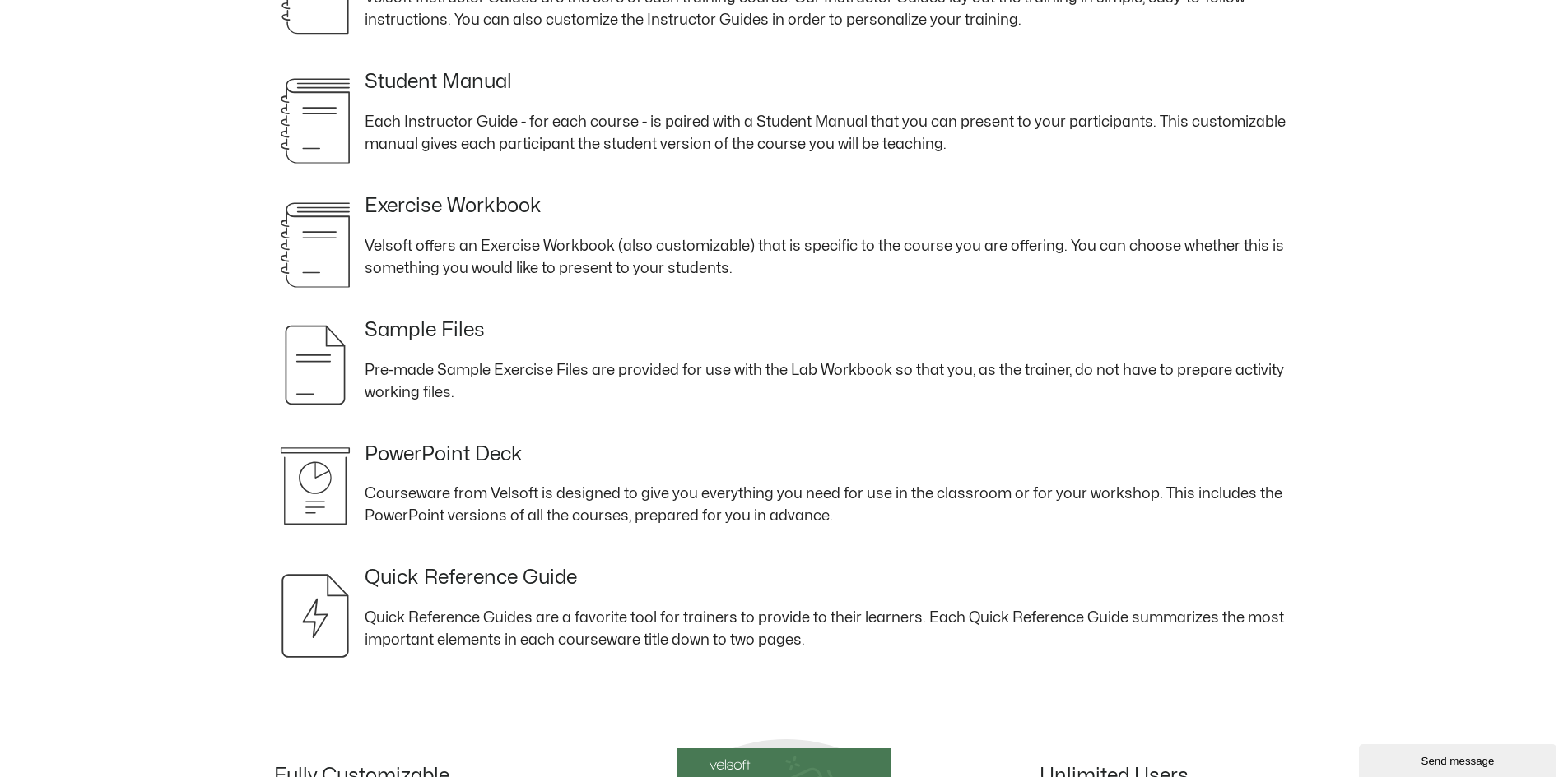
scroll to position [678, 0]
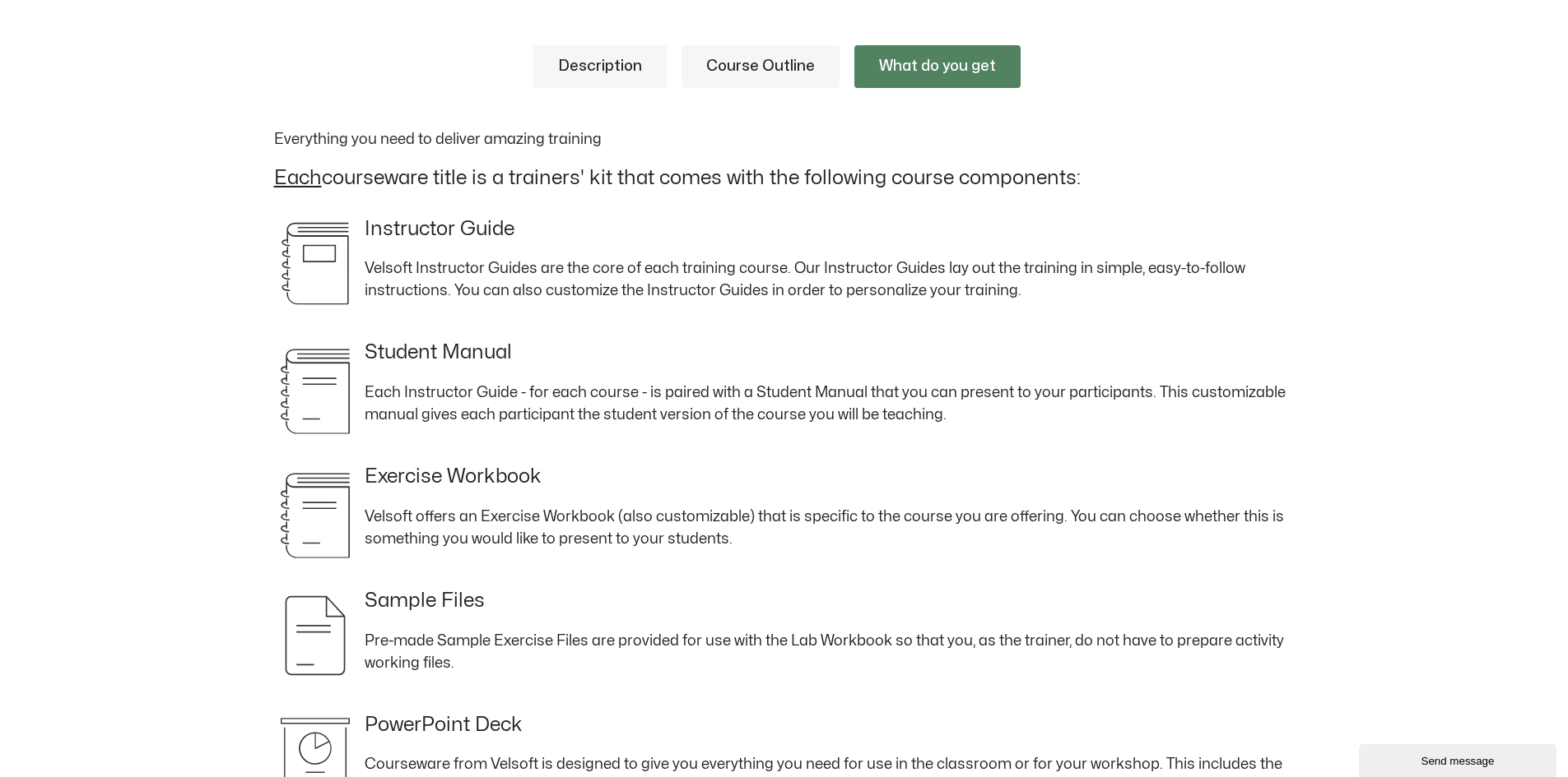
click at [567, 85] on link "Description" at bounding box center [600, 66] width 134 height 43
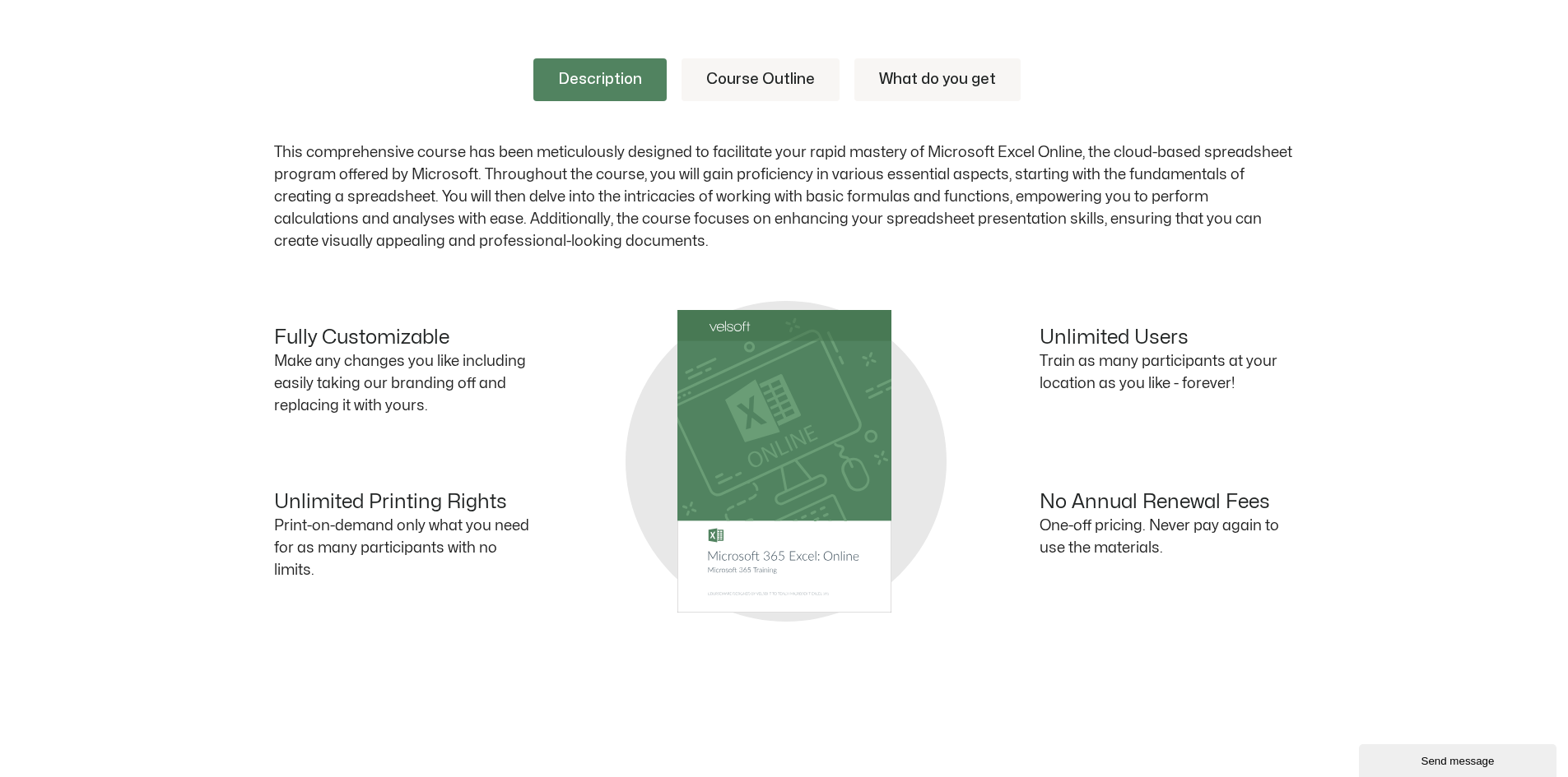
click at [913, 80] on link "What do you get" at bounding box center [937, 80] width 166 height 43
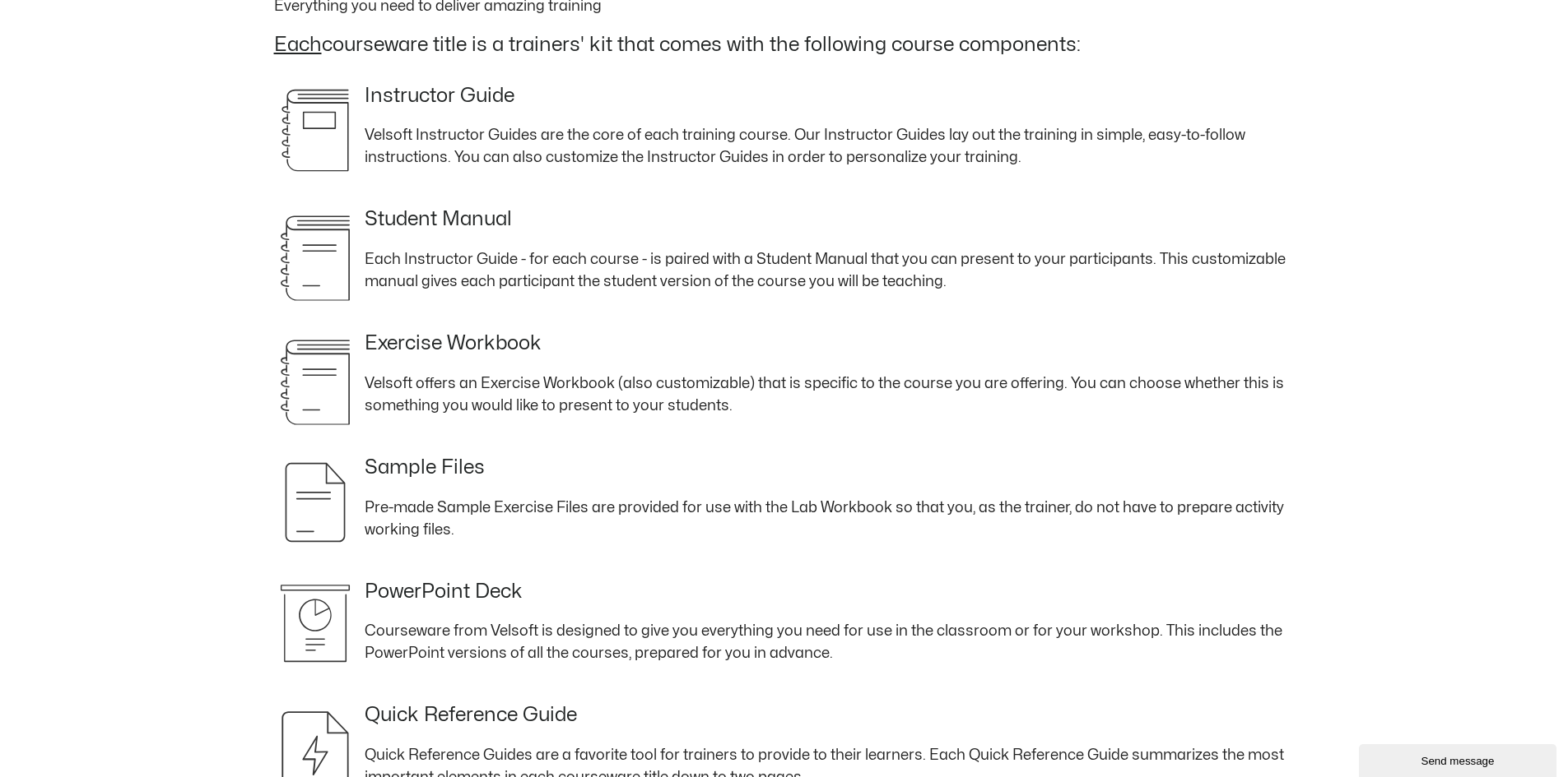
scroll to position [236, 0]
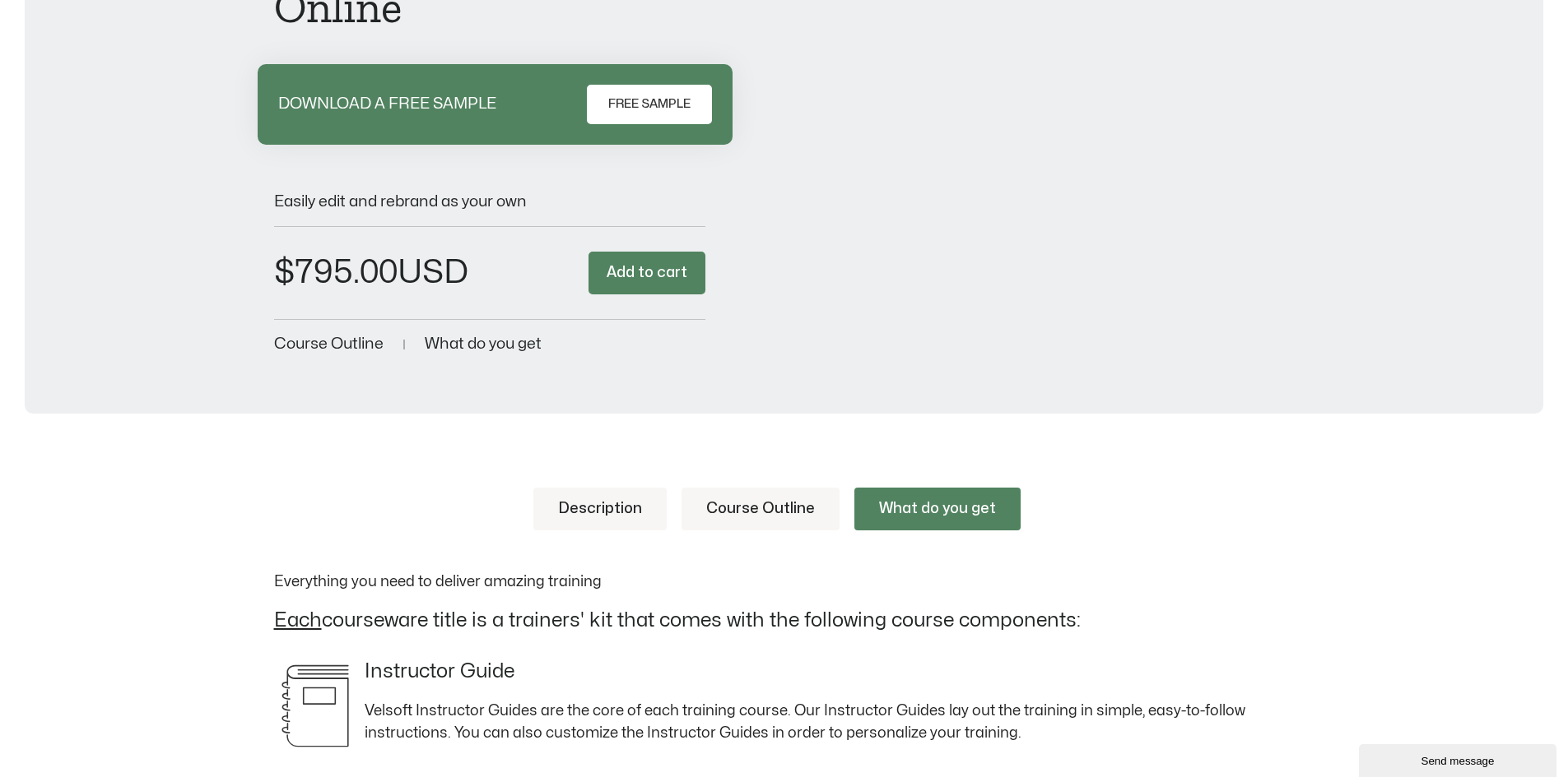
click at [613, 517] on link "Description" at bounding box center [600, 509] width 134 height 43
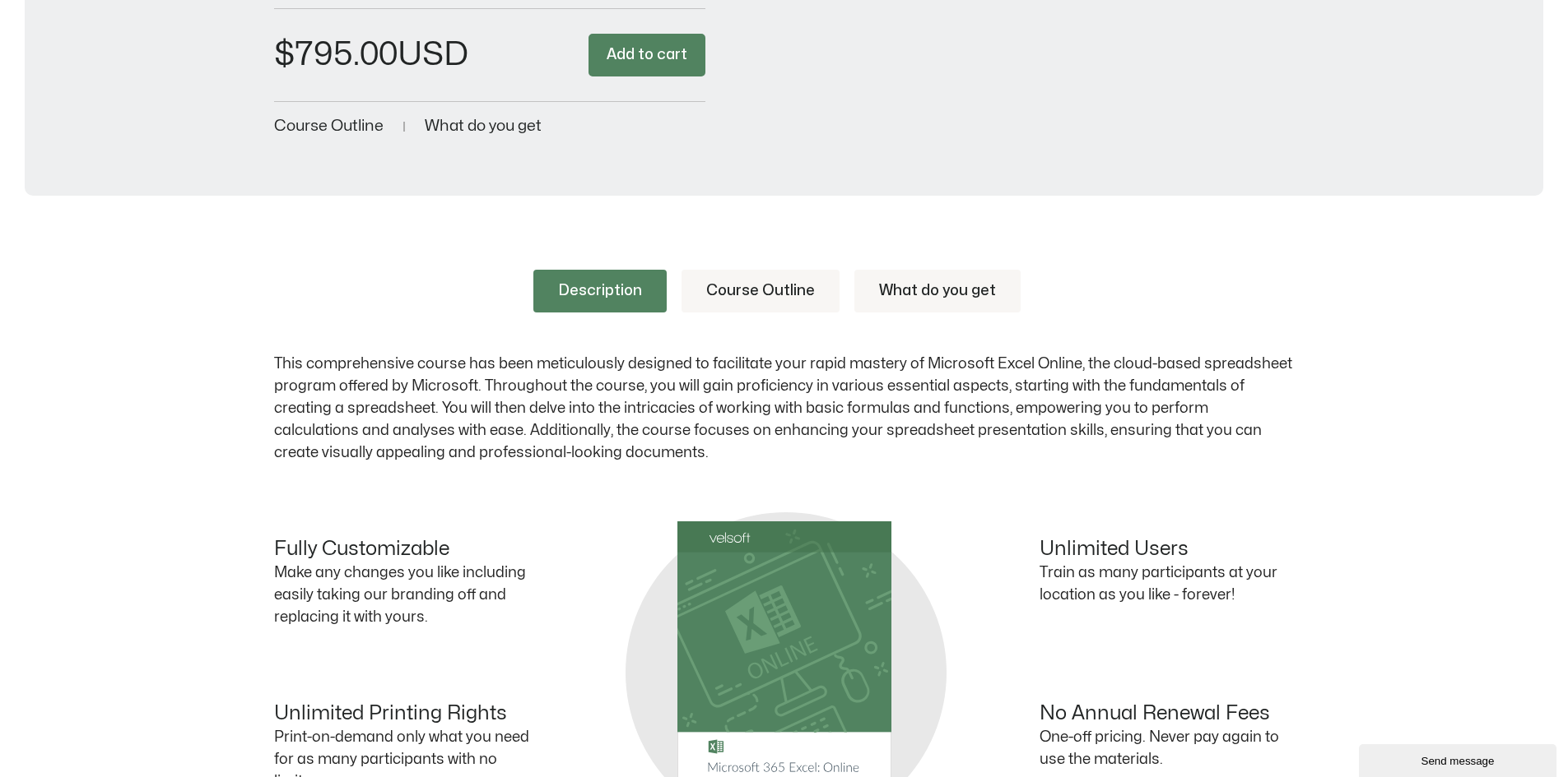
scroll to position [482, 0]
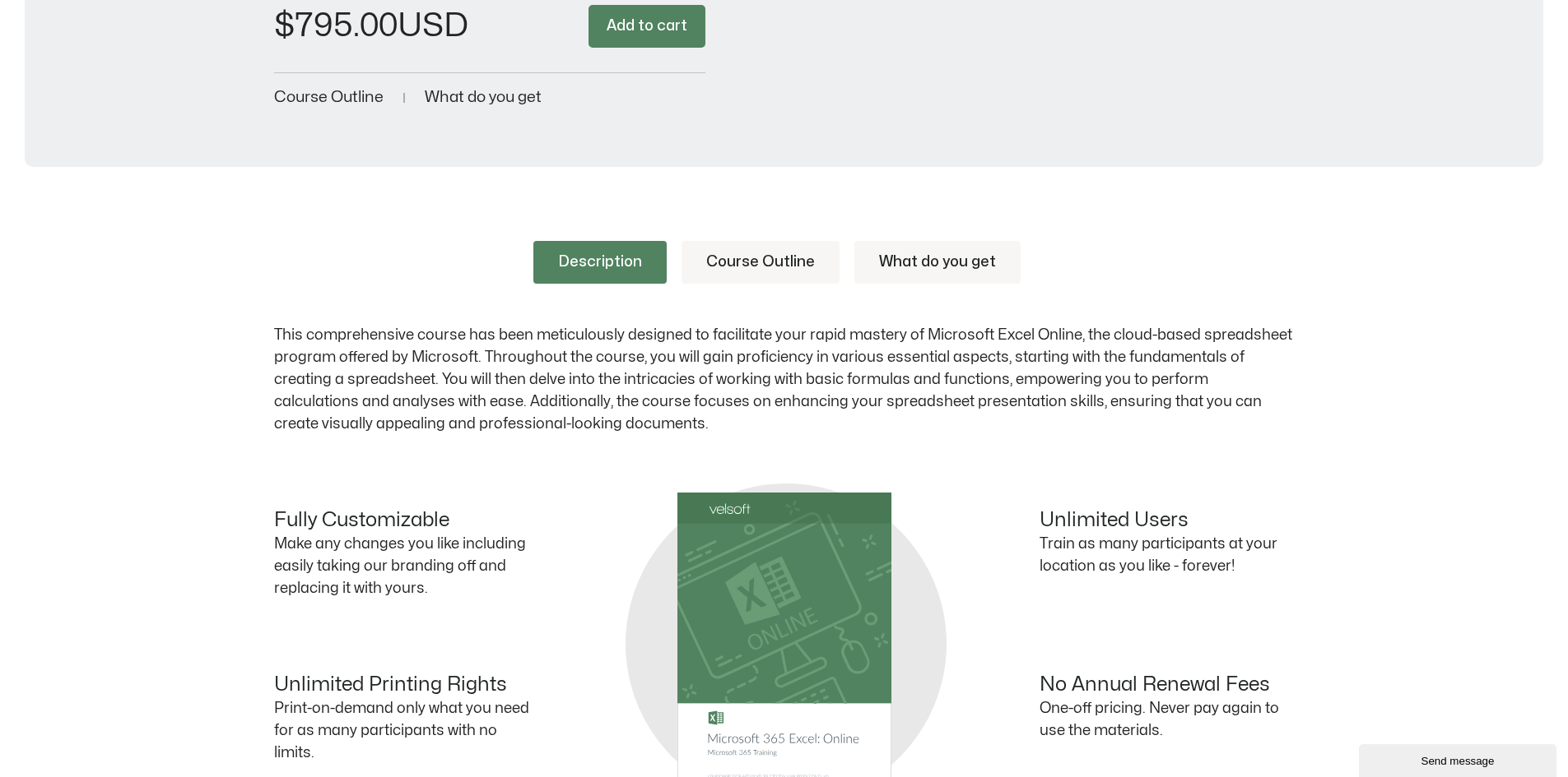
click at [770, 251] on link "Course Outline" at bounding box center [760, 263] width 158 height 43
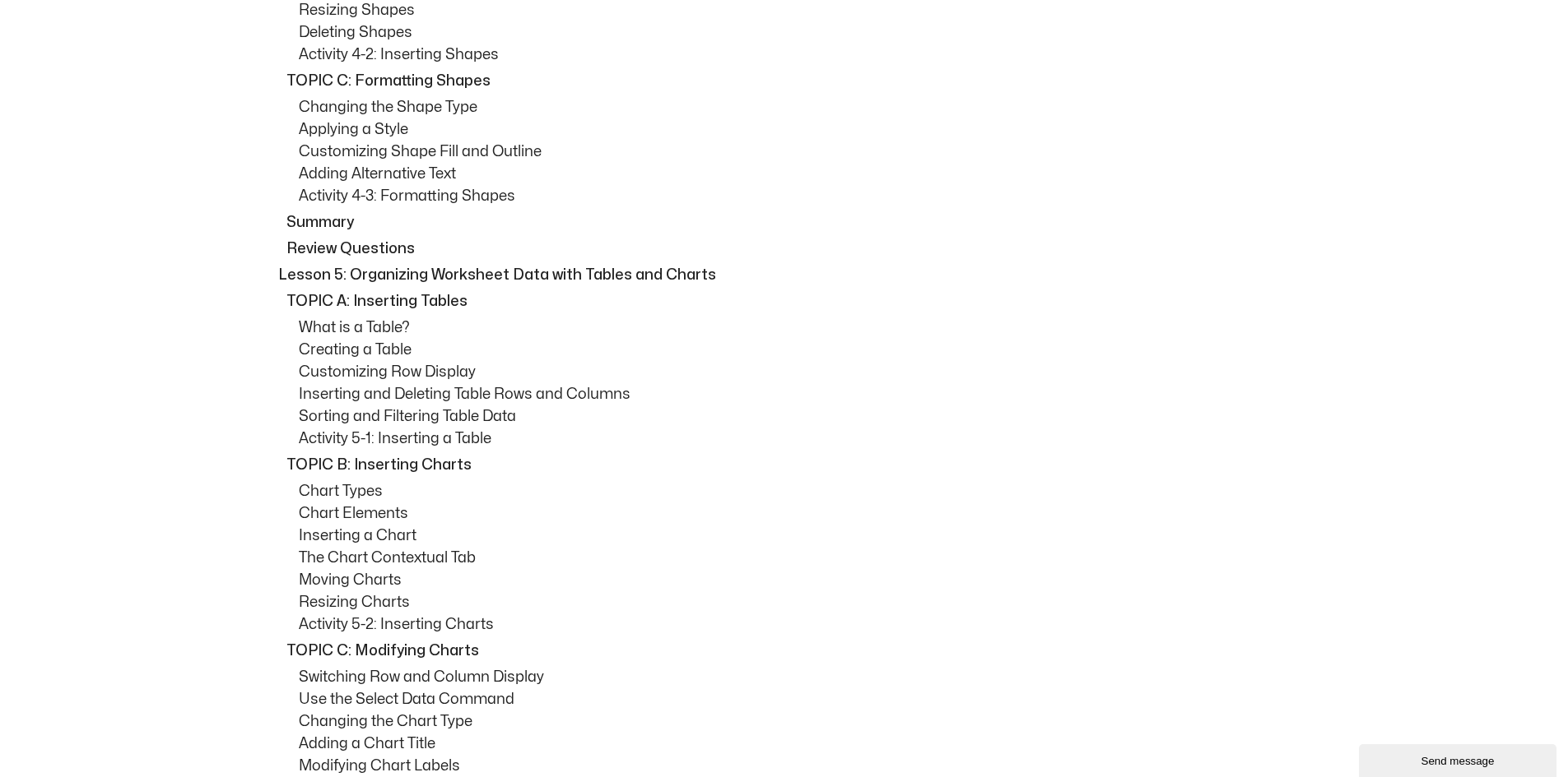
scroll to position [3571, 0]
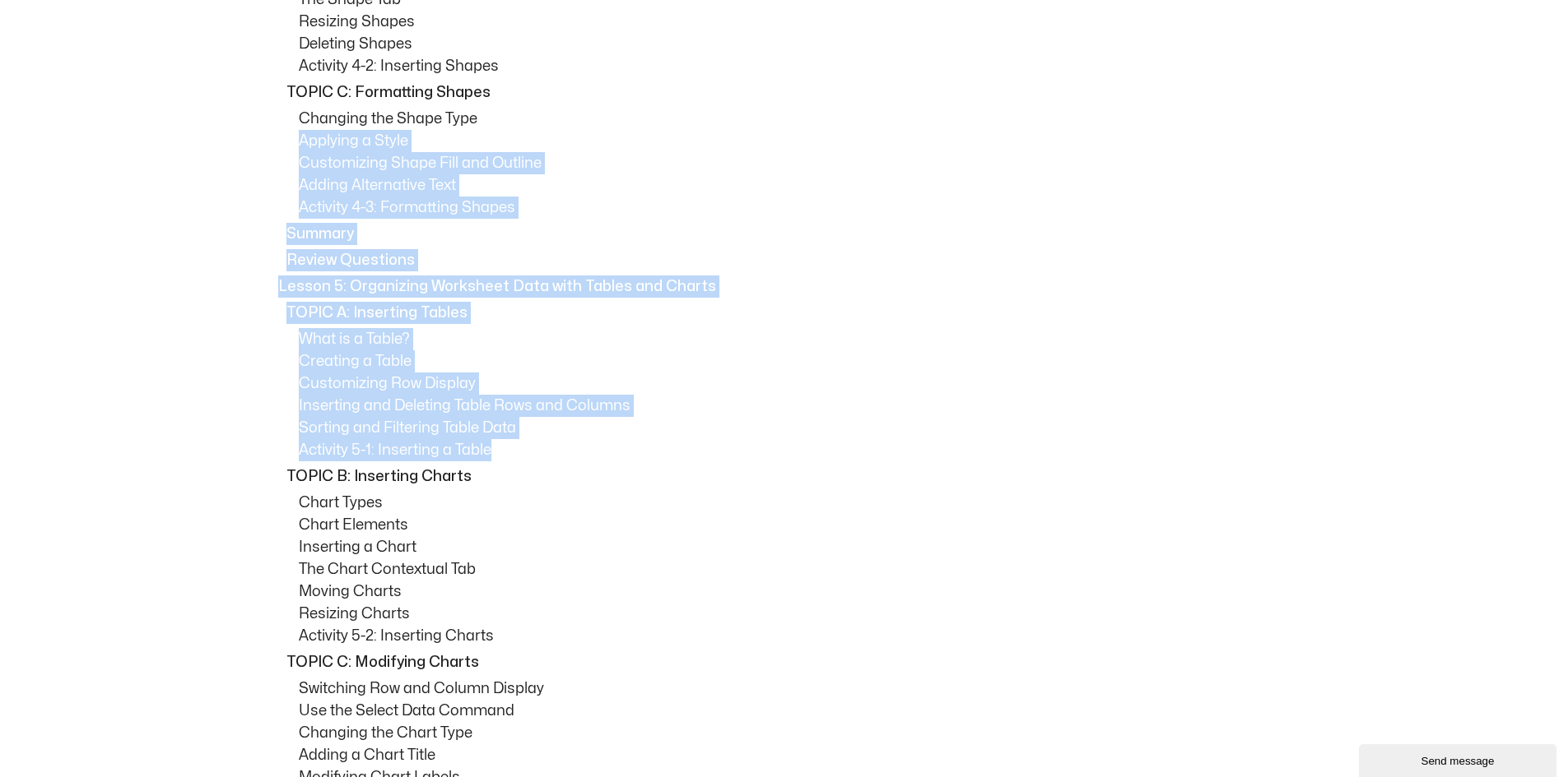
drag, startPoint x: 1568, startPoint y: 451, endPoint x: 1578, endPoint y: 119, distance: 332.2
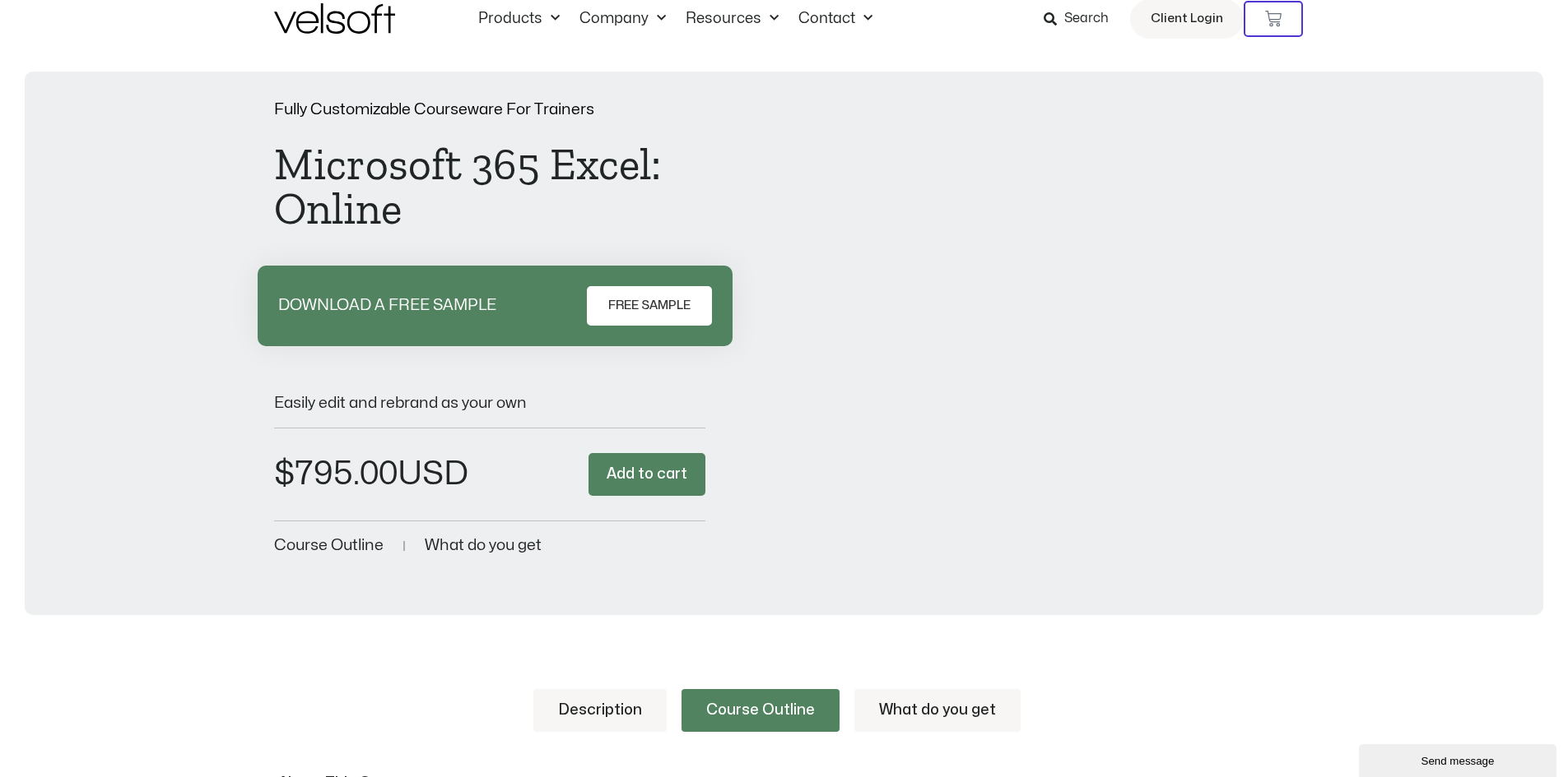
scroll to position [281, 0]
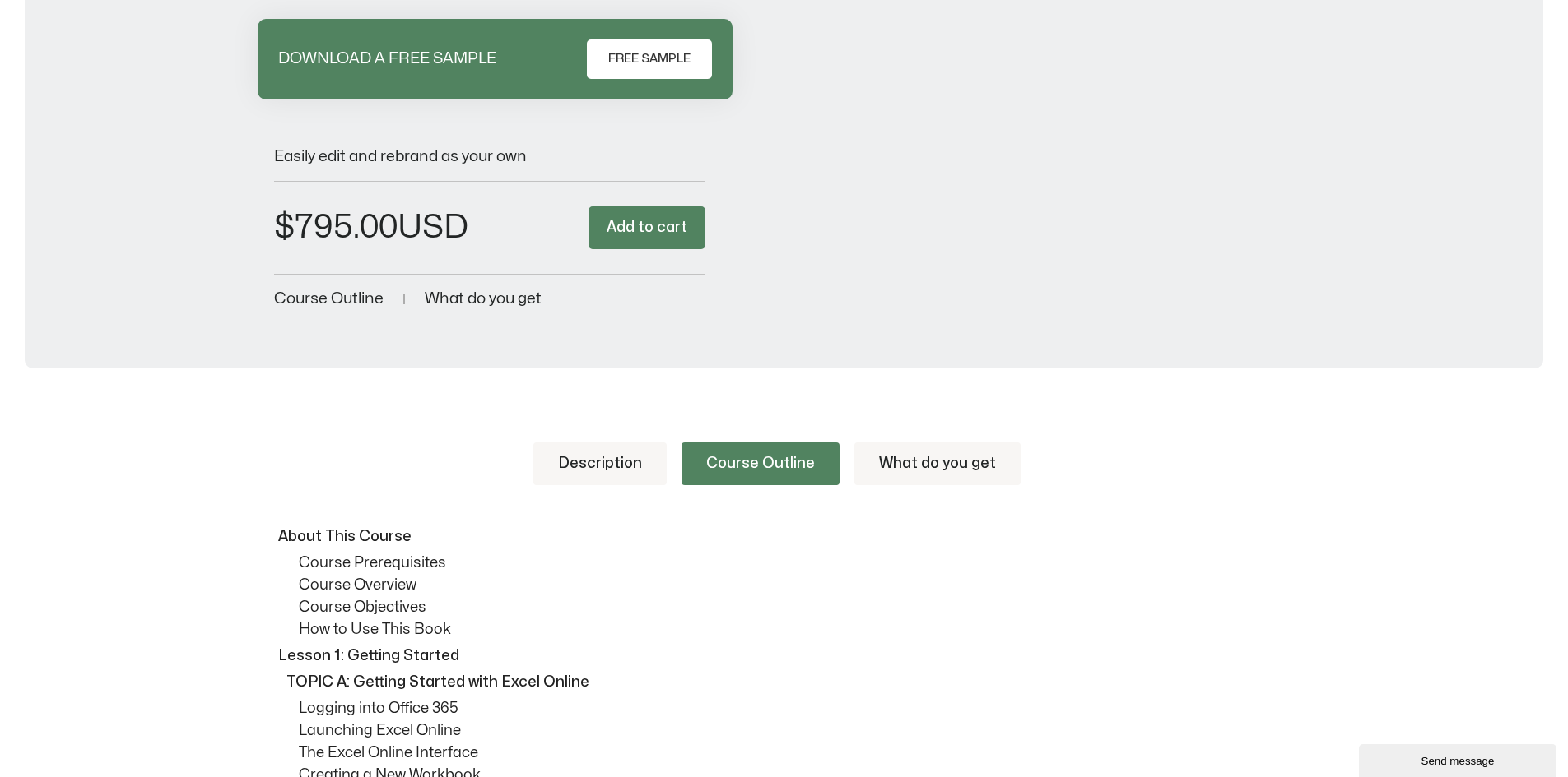
click at [896, 466] on link "What do you get" at bounding box center [937, 464] width 166 height 43
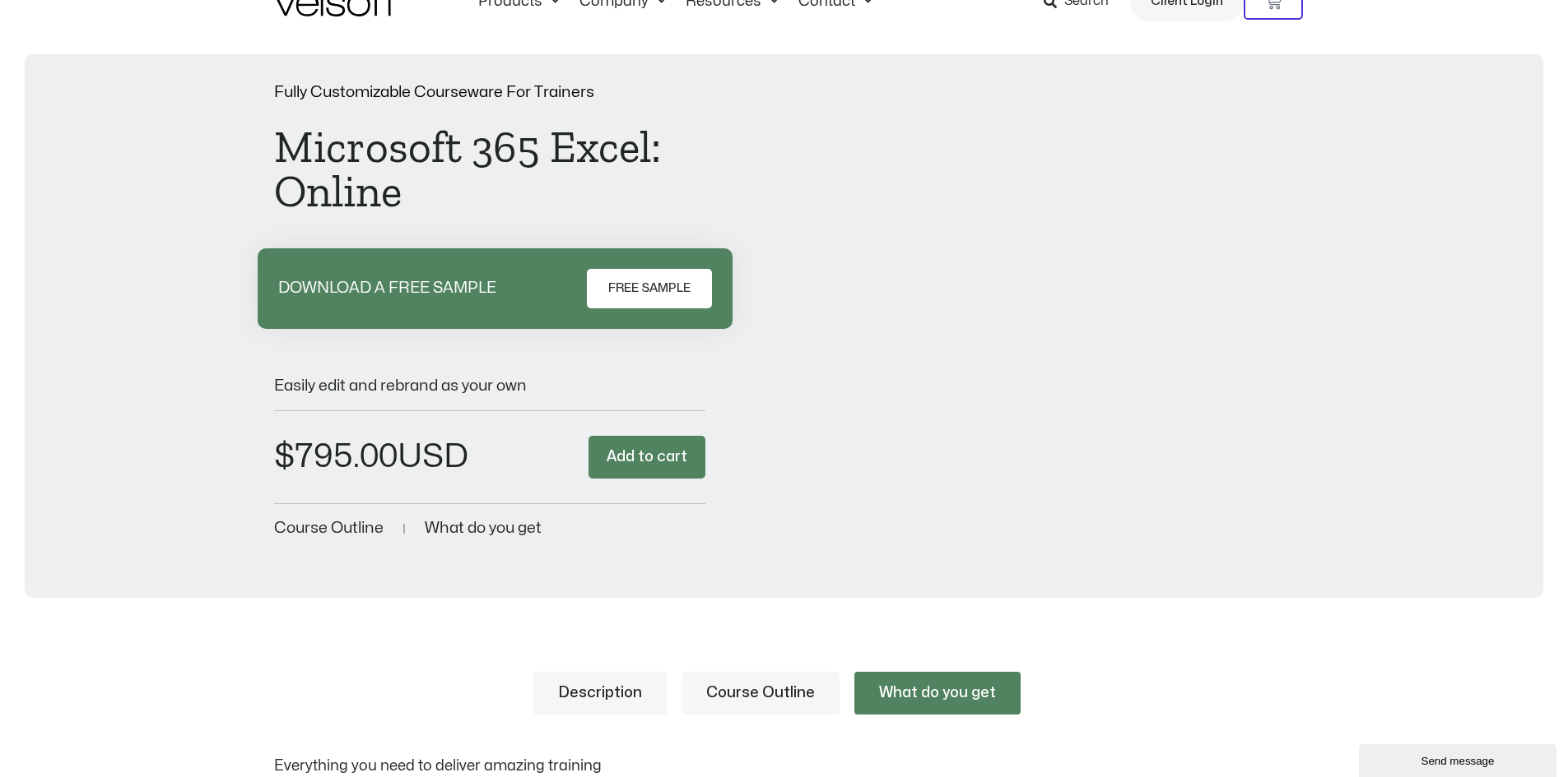
scroll to position [0, 0]
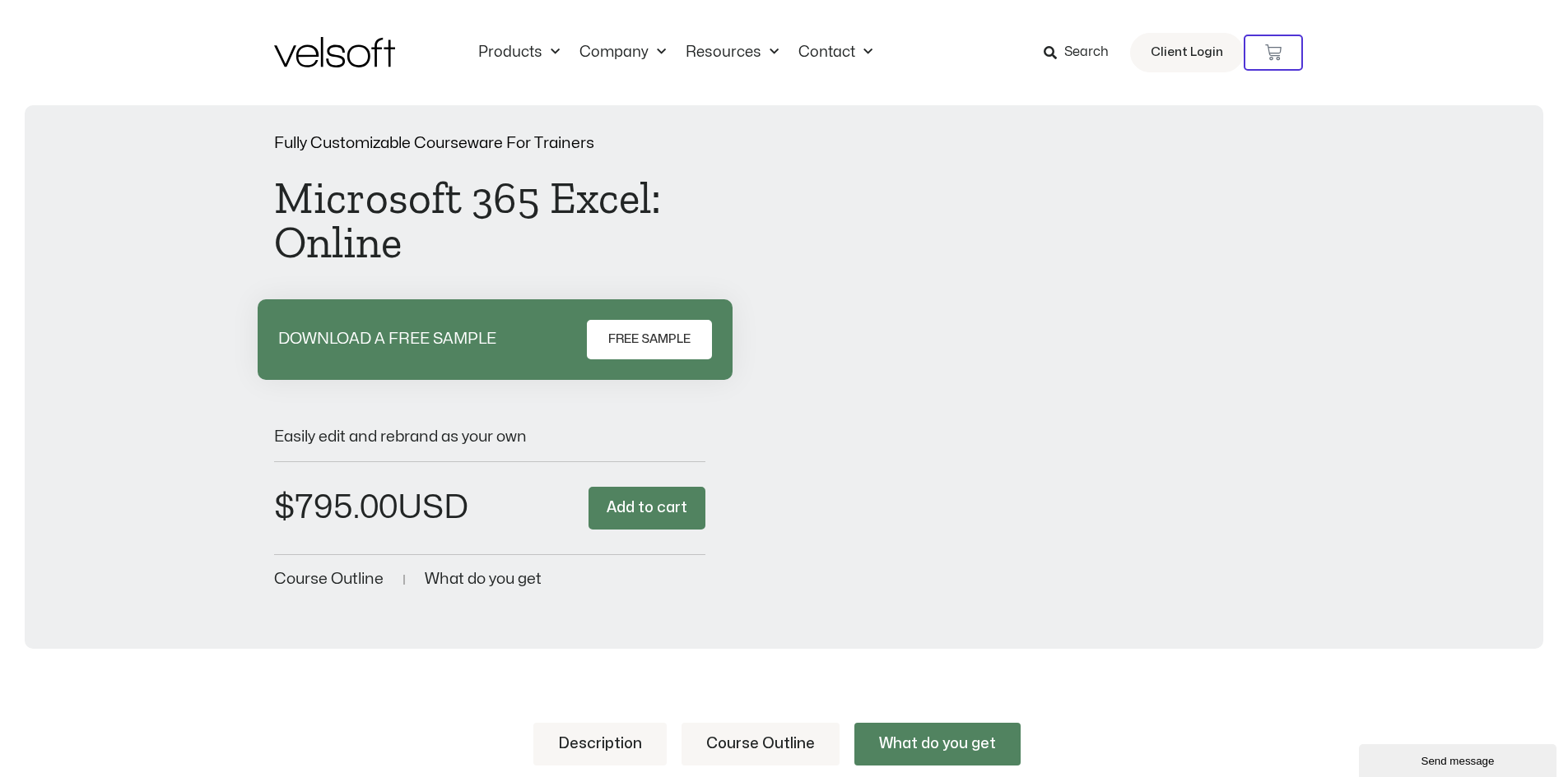
click at [648, 341] on span "FREE SAMPLE" at bounding box center [649, 340] width 82 height 20
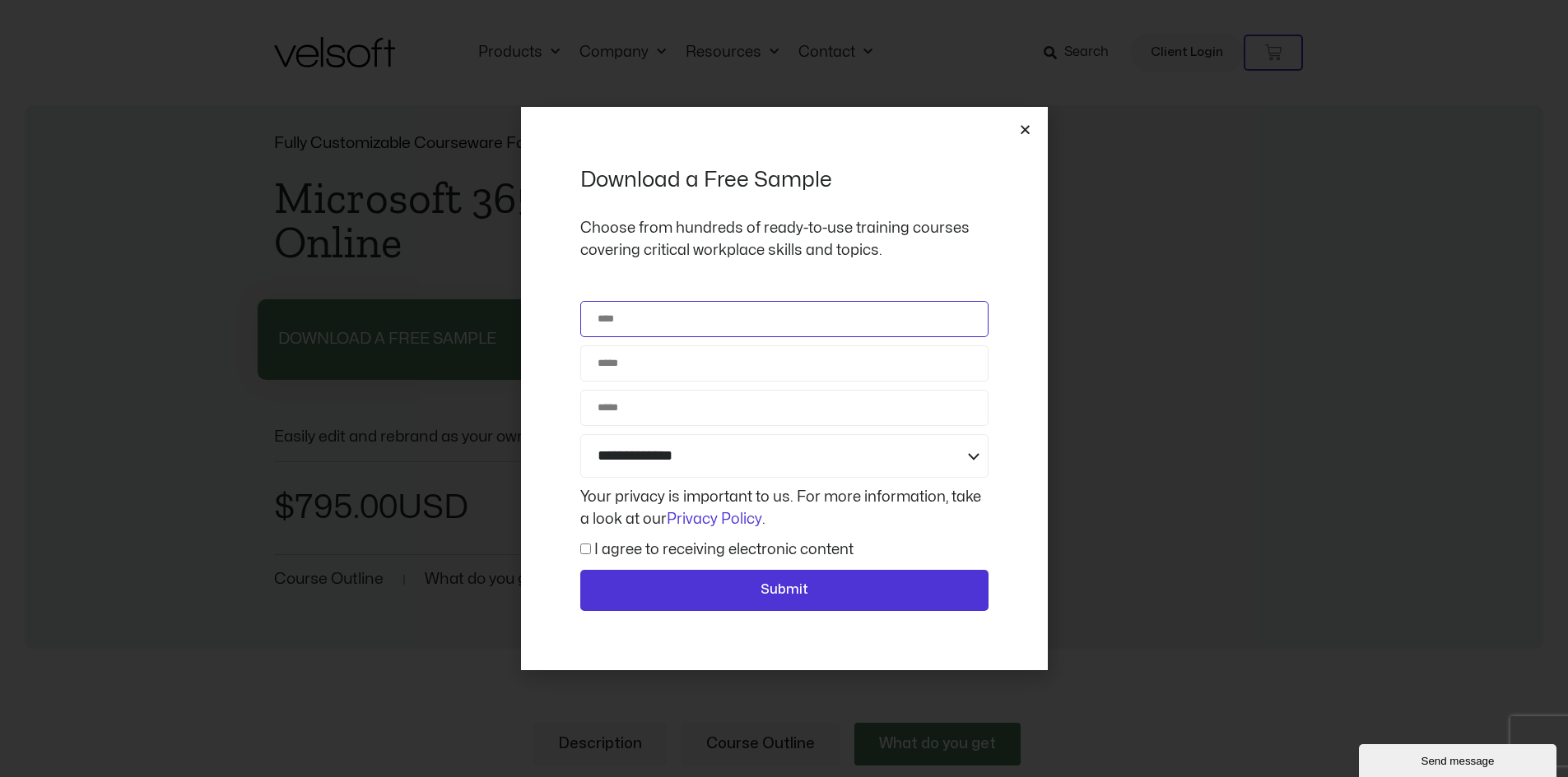
click at [654, 320] on input "Name" at bounding box center [784, 319] width 408 height 36
type input "**********"
click at [687, 354] on input "Email" at bounding box center [784, 364] width 408 height 36
type input "**********"
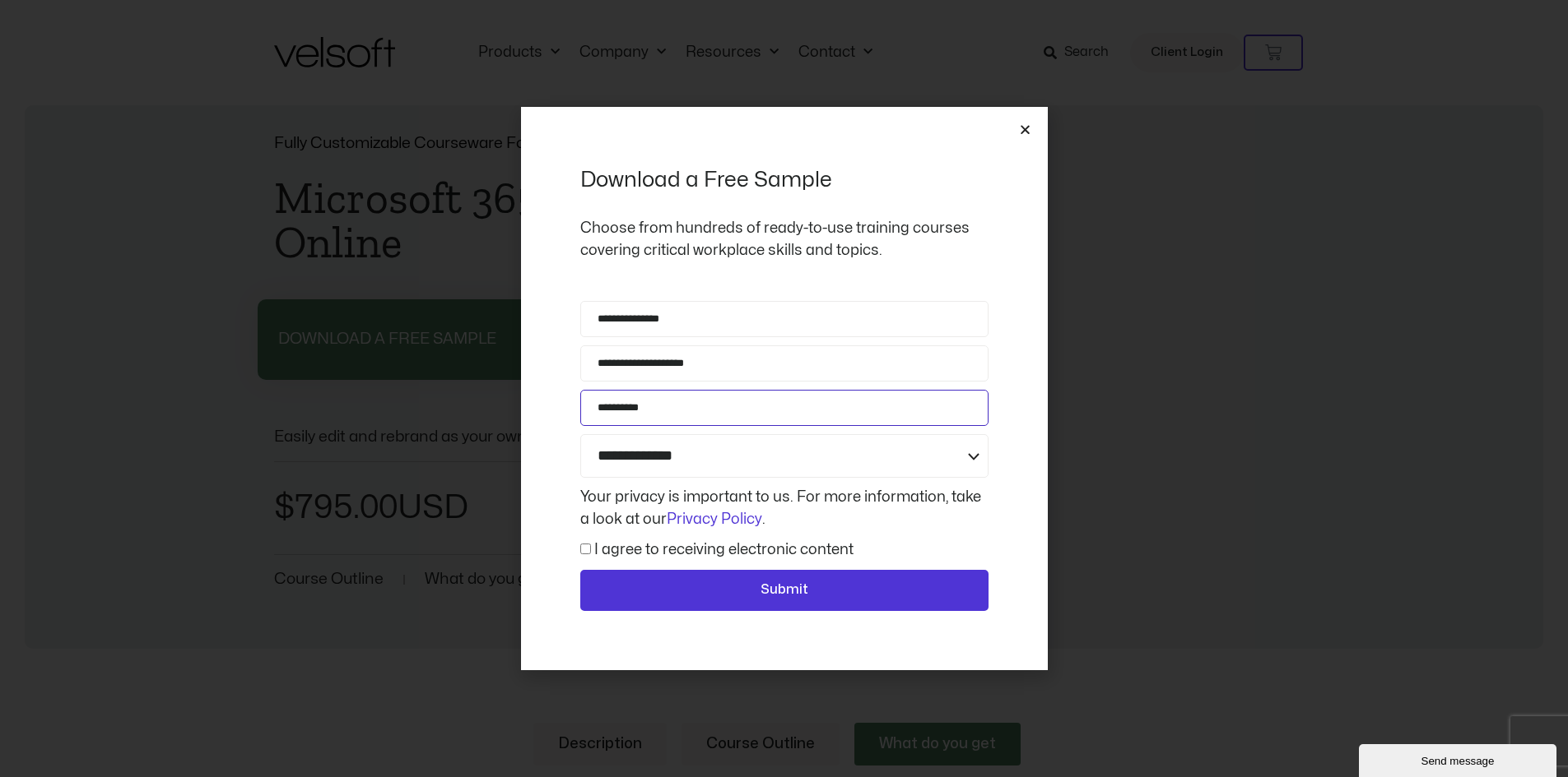
drag, startPoint x: 706, startPoint y: 416, endPoint x: 538, endPoint y: 411, distance: 168.1
click at [540, 411] on div "**********" at bounding box center [784, 388] width 526 height 564
click at [648, 453] on select "**********" at bounding box center [784, 456] width 408 height 44
select select "**********"
click at [580, 435] on select "**********" at bounding box center [784, 456] width 408 height 44
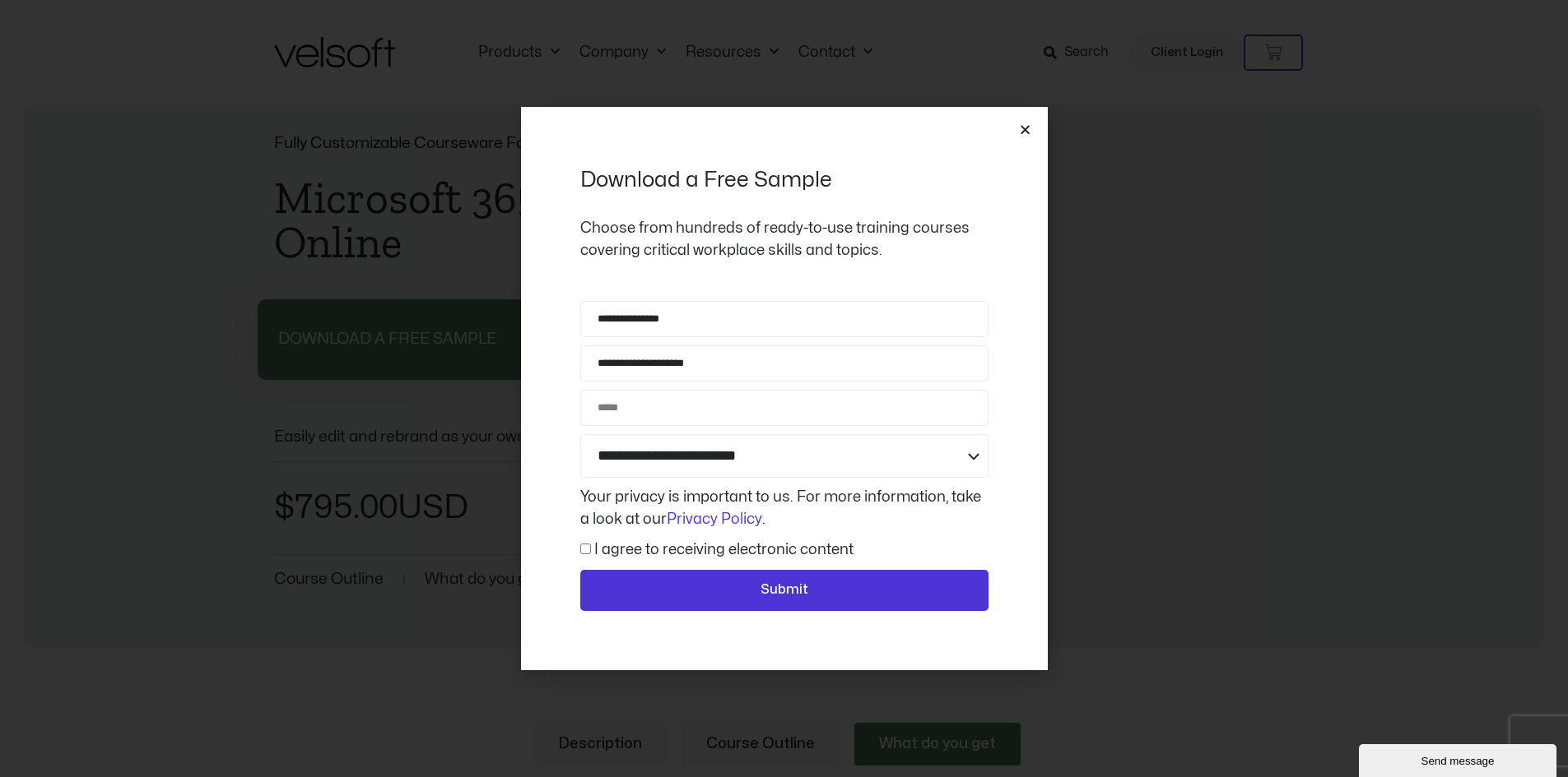
click at [616, 551] on label "I agree to receiving electronic content" at bounding box center [723, 550] width 259 height 14
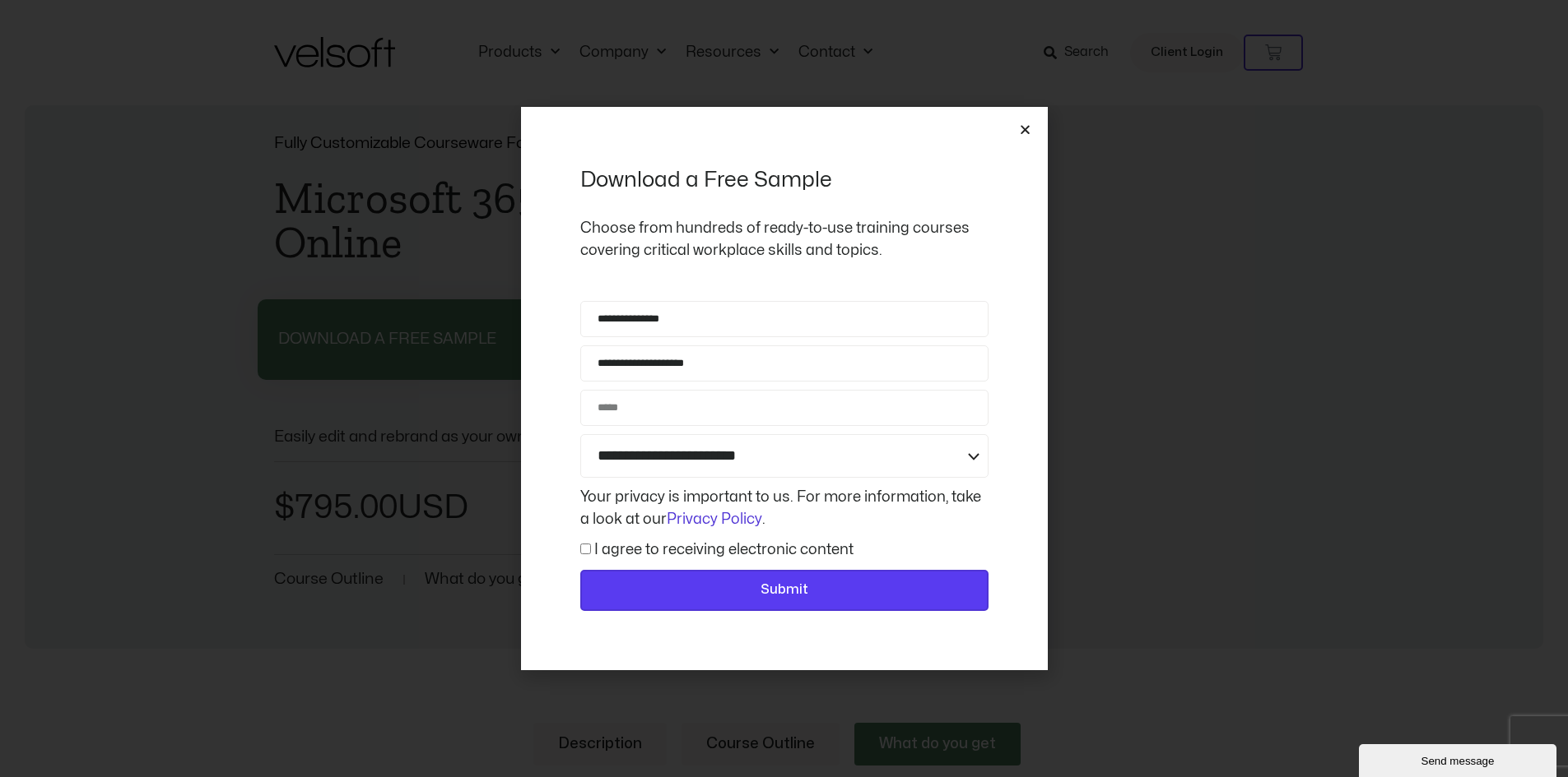
click at [639, 593] on span "Submit" at bounding box center [784, 591] width 366 height 22
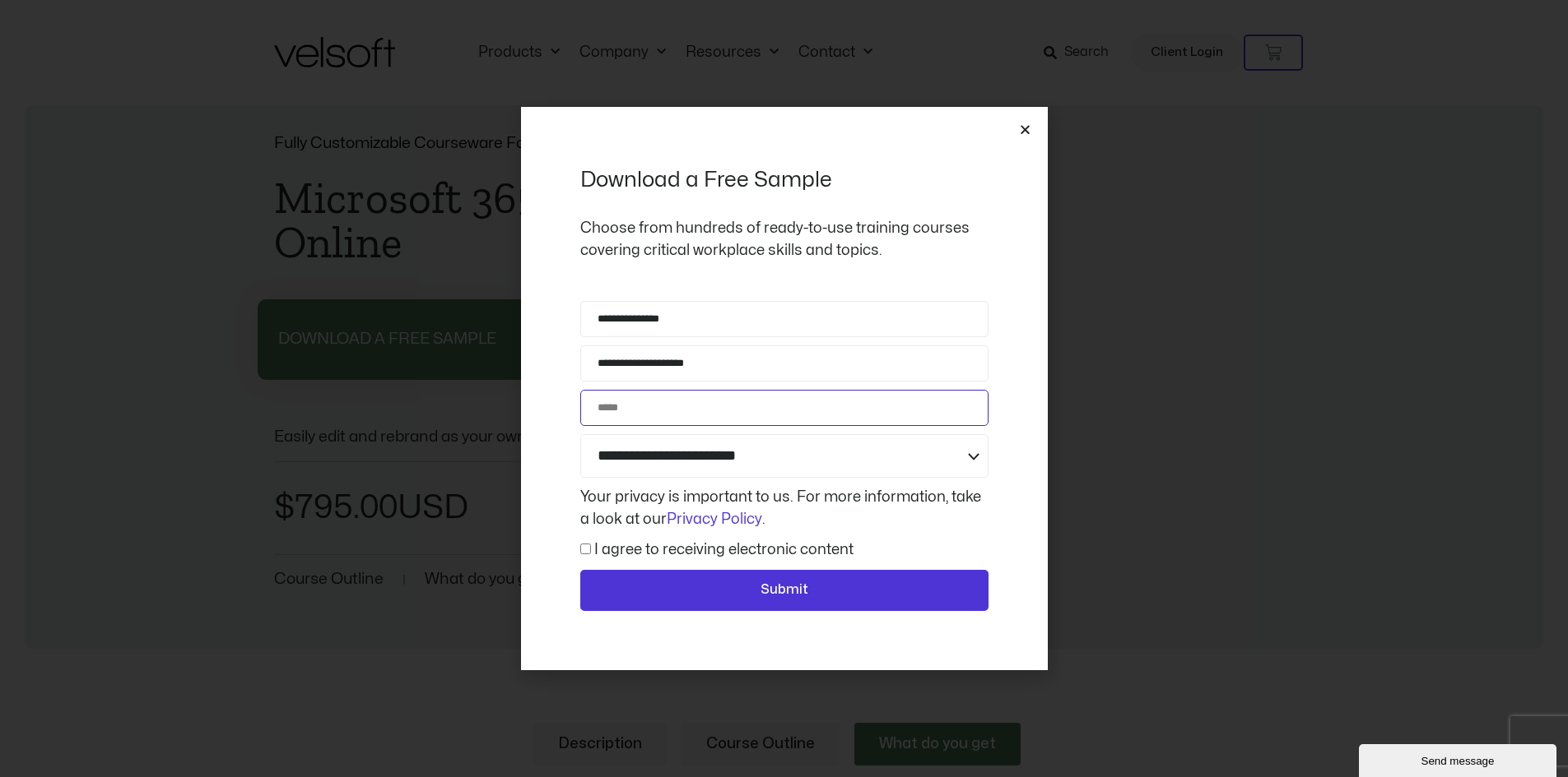
click at [618, 410] on input "Phone" at bounding box center [784, 408] width 408 height 36
click at [637, 402] on input "Phone" at bounding box center [784, 408] width 408 height 36
type input "**********"
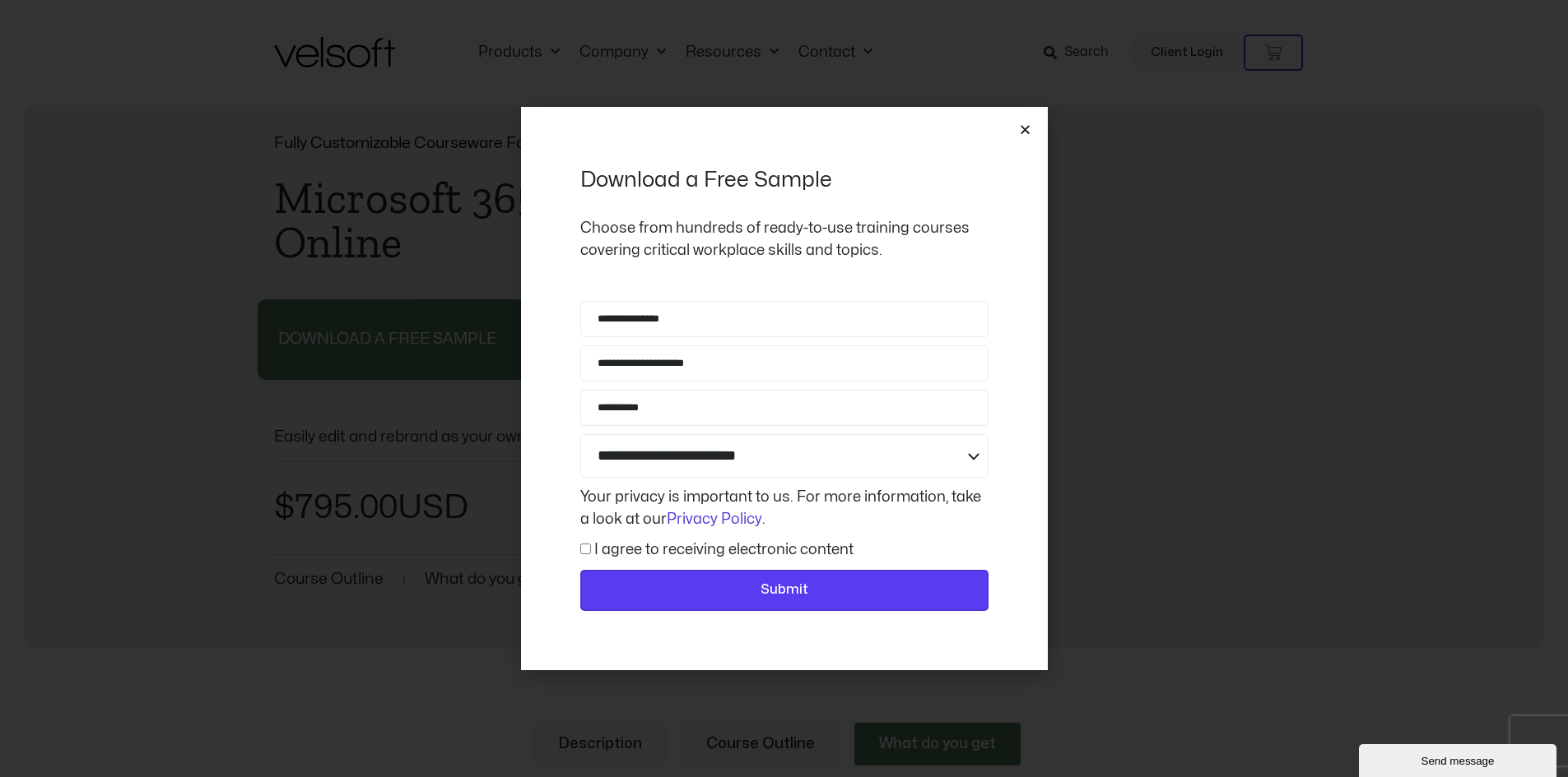
click at [626, 586] on span "Submit" at bounding box center [784, 591] width 366 height 22
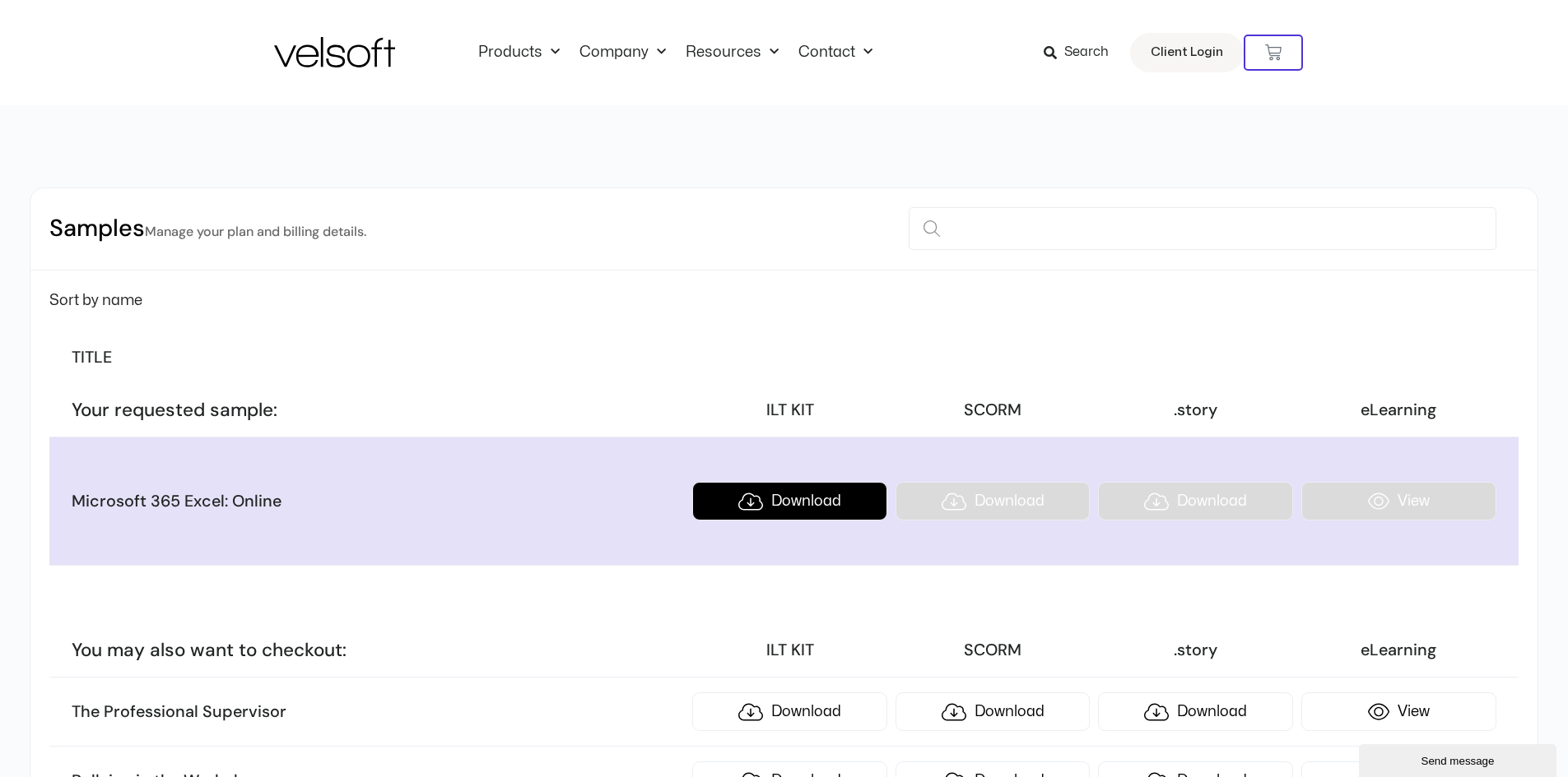
click at [782, 495] on link "Download" at bounding box center [790, 501] width 195 height 39
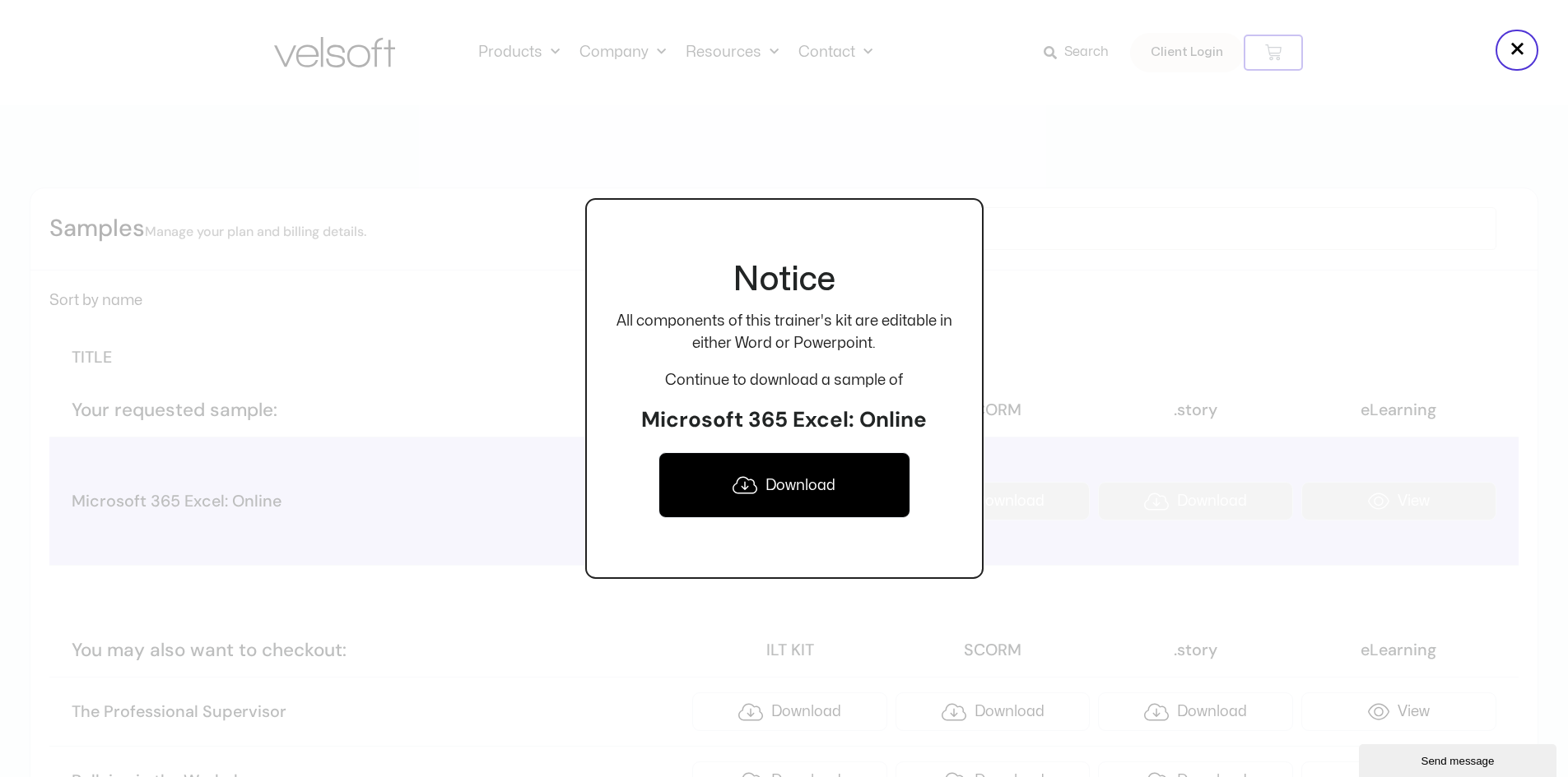
click at [533, 284] on div at bounding box center [784, 388] width 1568 height 777
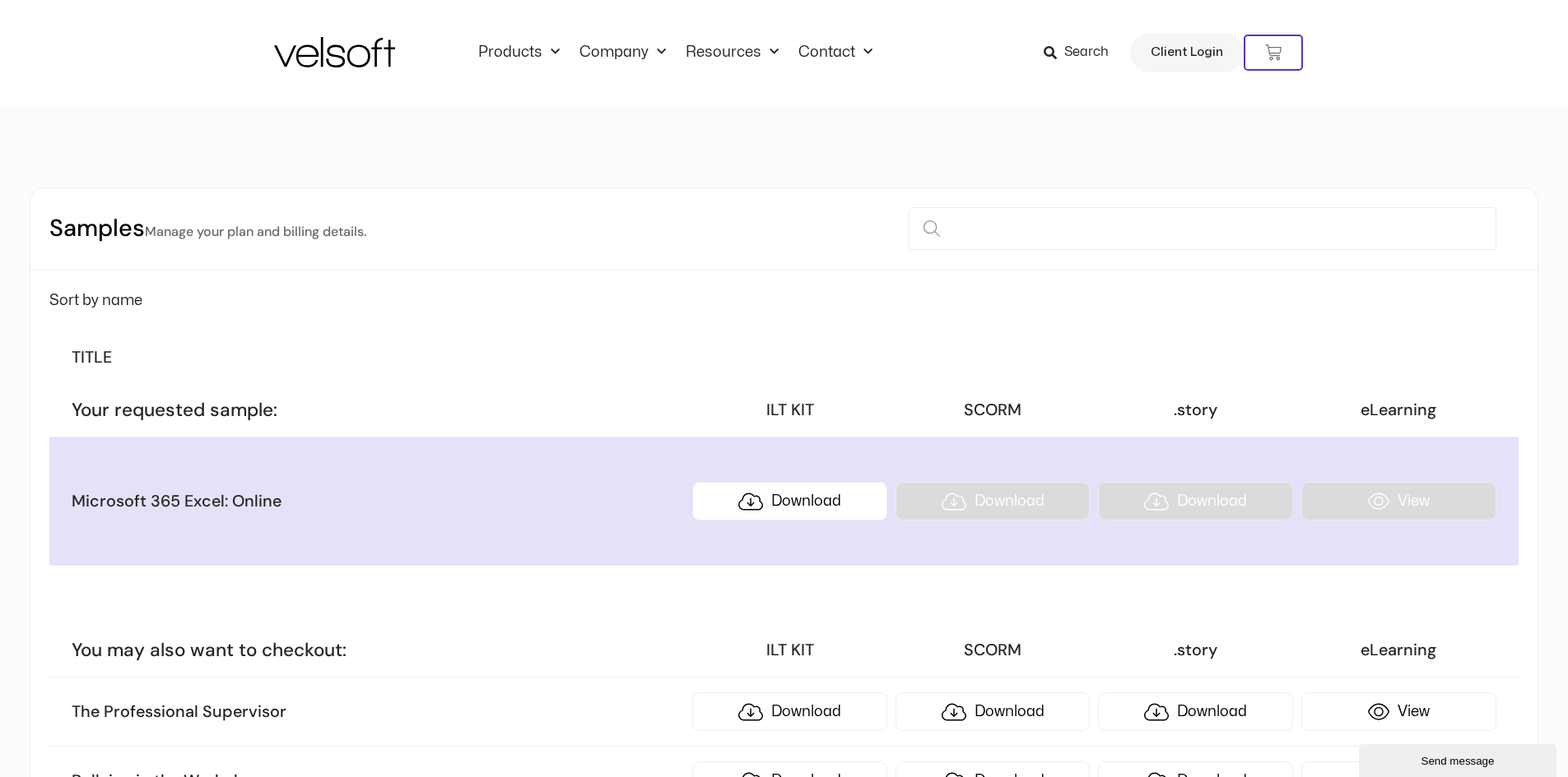
click at [1378, 523] on li "Microsoft 365 Excel: Online Download Download Download View" at bounding box center [784, 501] width 1468 height 128
click at [1403, 493] on li "Microsoft 365 Excel: Online Download Download Download View" at bounding box center [784, 501] width 1468 height 128
click at [1373, 712] on link "View" at bounding box center [1399, 712] width 195 height 39
